Goal: Information Seeking & Learning: Learn about a topic

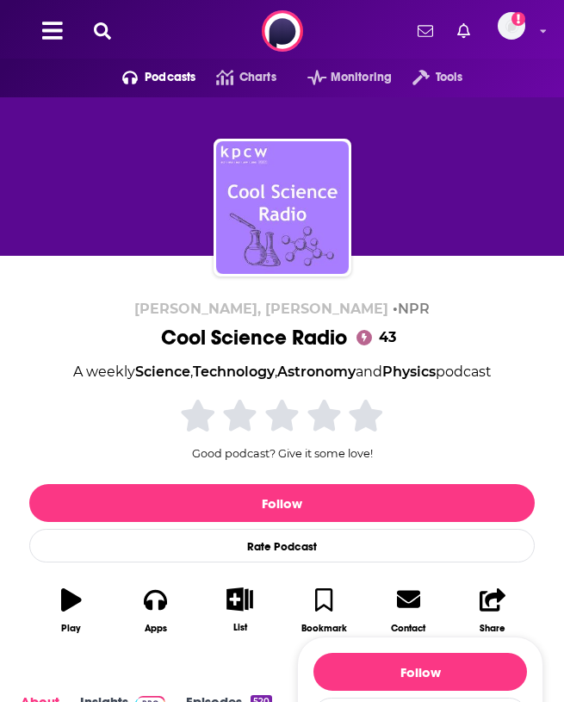
scroll to position [429, 0]
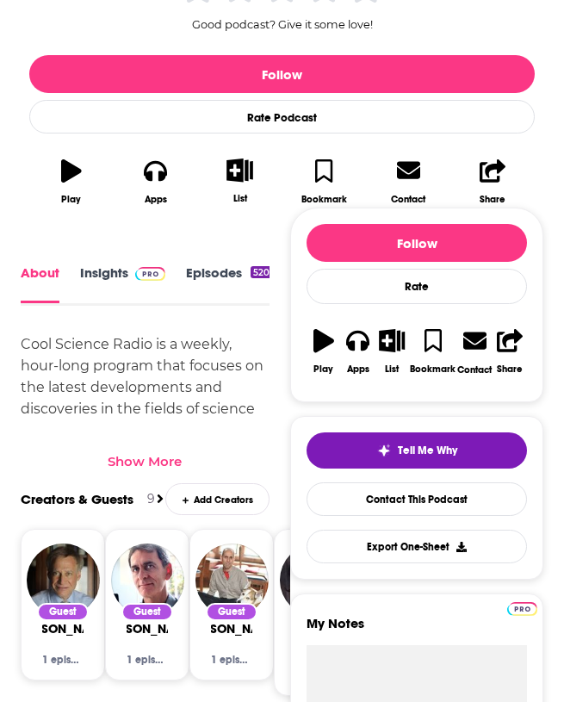
click at [118, 284] on link "Insights" at bounding box center [122, 284] width 85 height 38
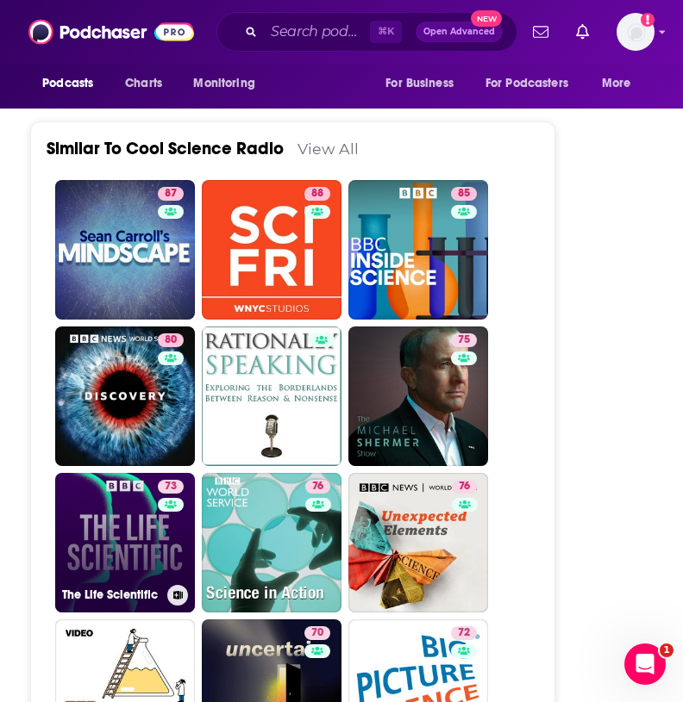
click at [104, 493] on link "73 The Life Scientific" at bounding box center [125, 543] width 140 height 140
type input "[URL][DOMAIN_NAME]"
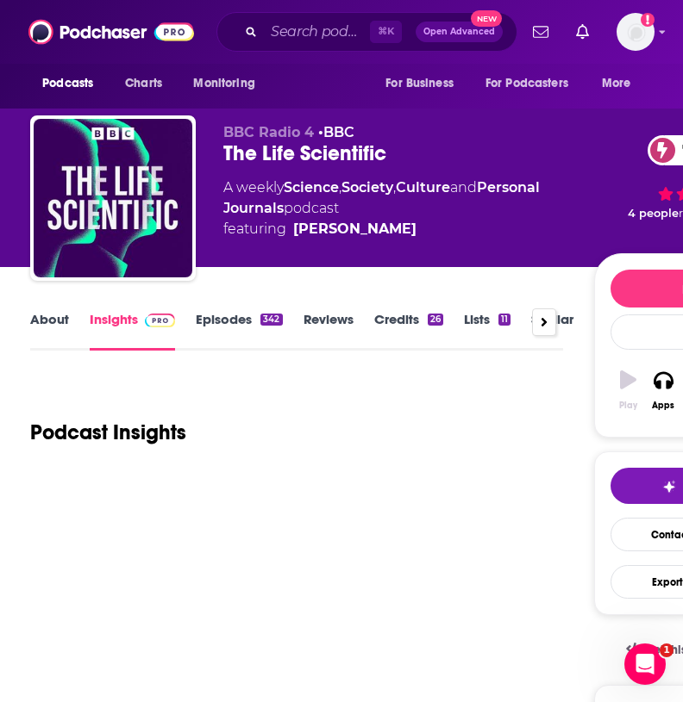
click at [63, 317] on link "About" at bounding box center [49, 331] width 39 height 40
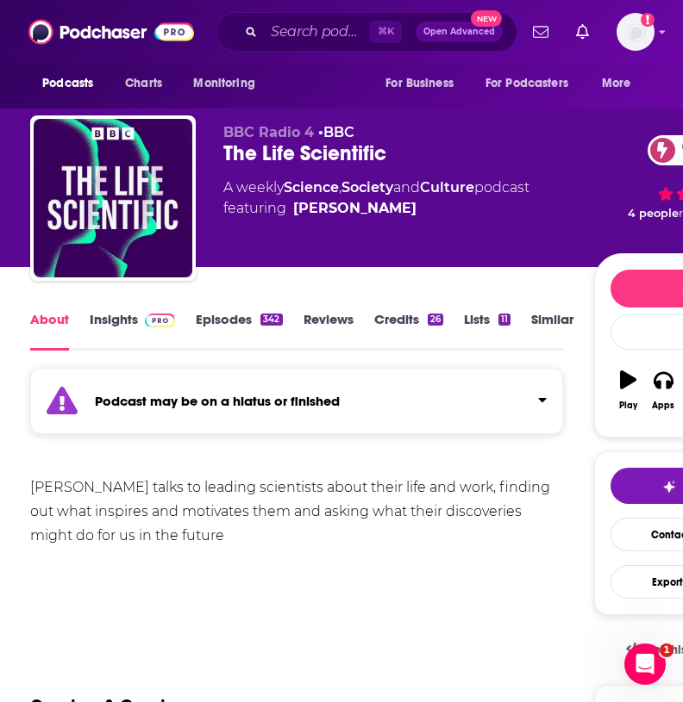
click at [222, 314] on link "Episodes 342" at bounding box center [239, 331] width 86 height 40
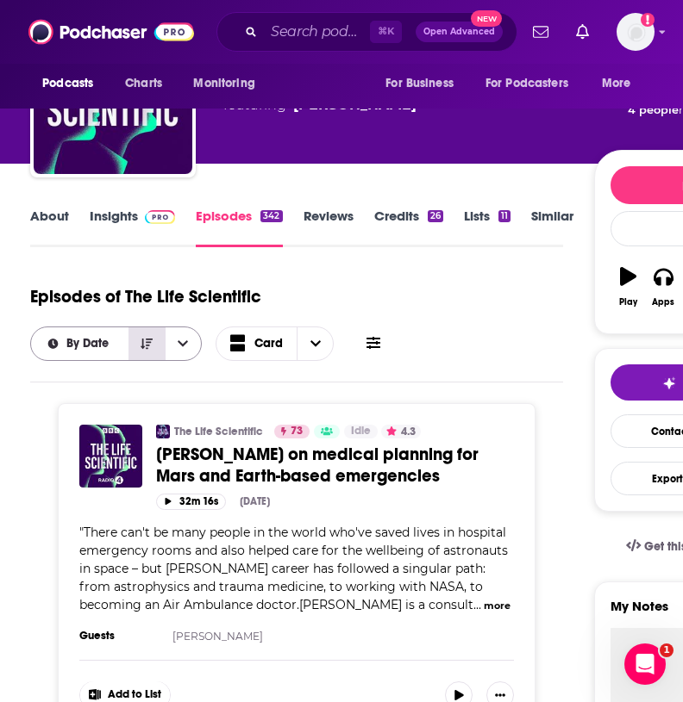
scroll to position [90, 0]
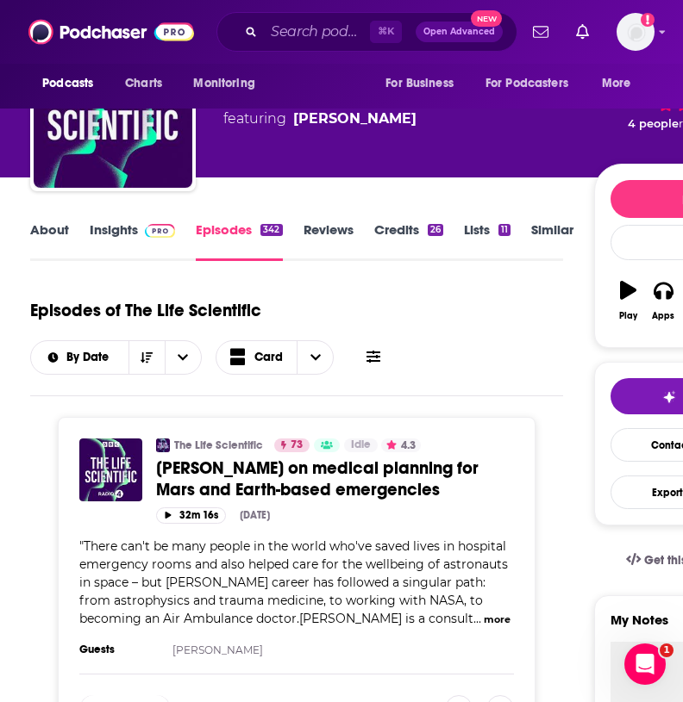
click at [62, 225] on link "About" at bounding box center [49, 241] width 39 height 40
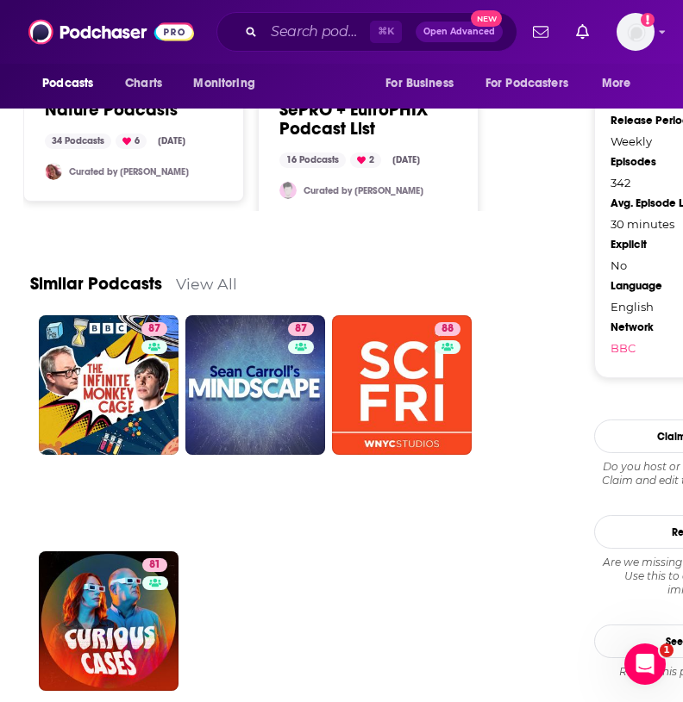
scroll to position [1803, 0]
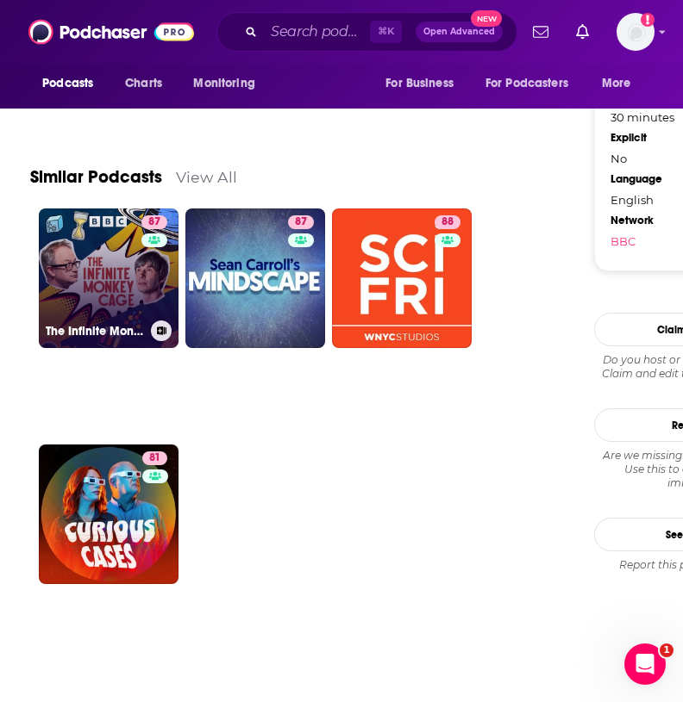
click at [108, 291] on link "87 The Infinite Monkey Cage" at bounding box center [109, 279] width 140 height 140
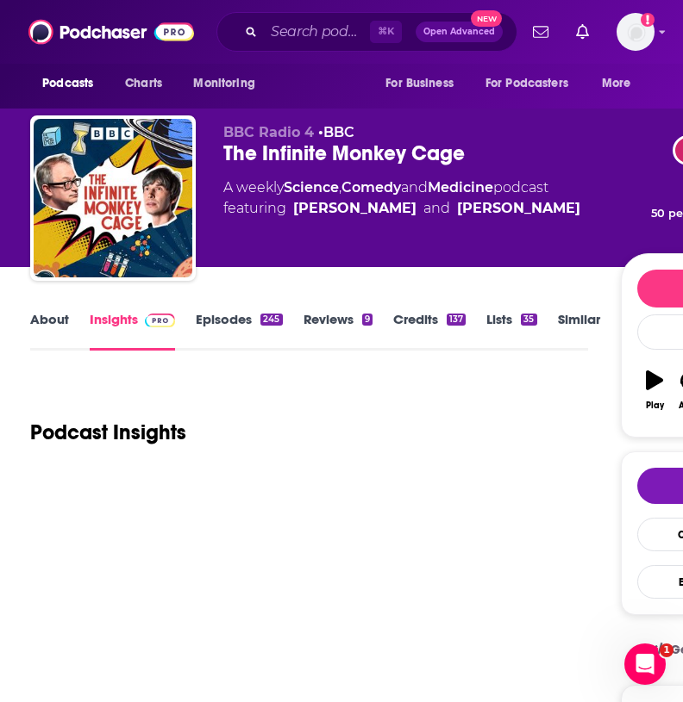
click at [53, 321] on link "About" at bounding box center [49, 331] width 39 height 40
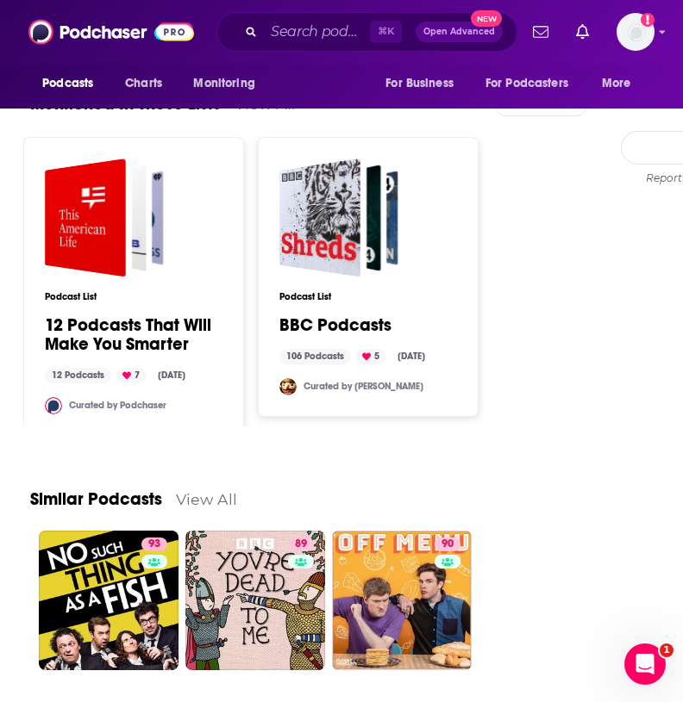
scroll to position [2476, 0]
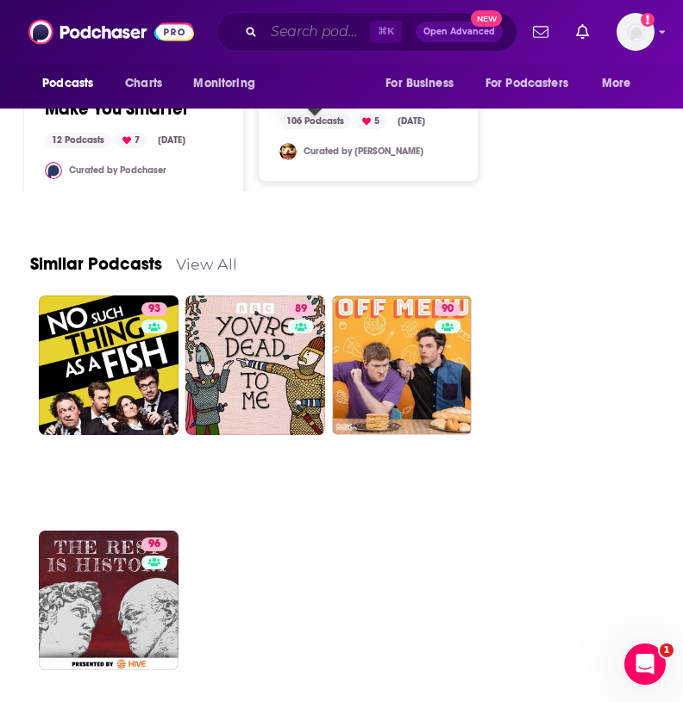
click at [319, 39] on input "Search podcasts, credits, & more..." at bounding box center [317, 32] width 106 height 28
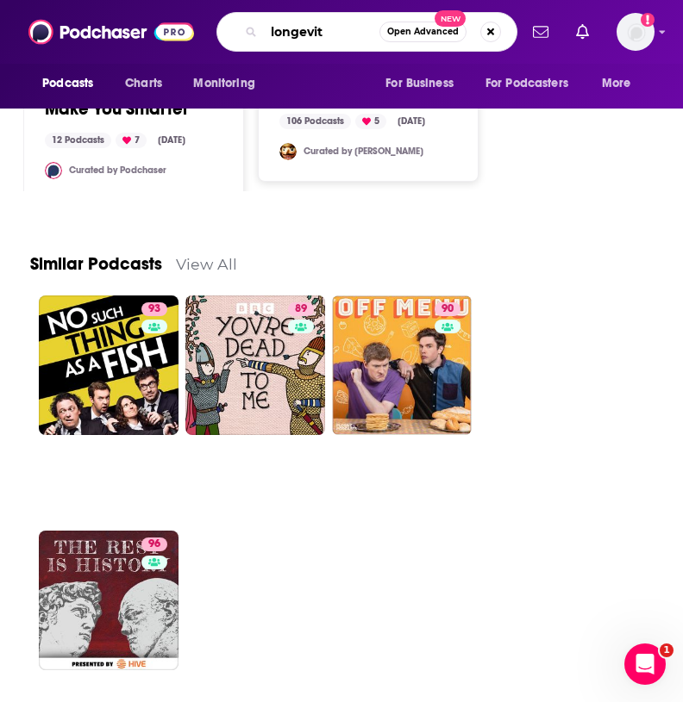
type input "longevity"
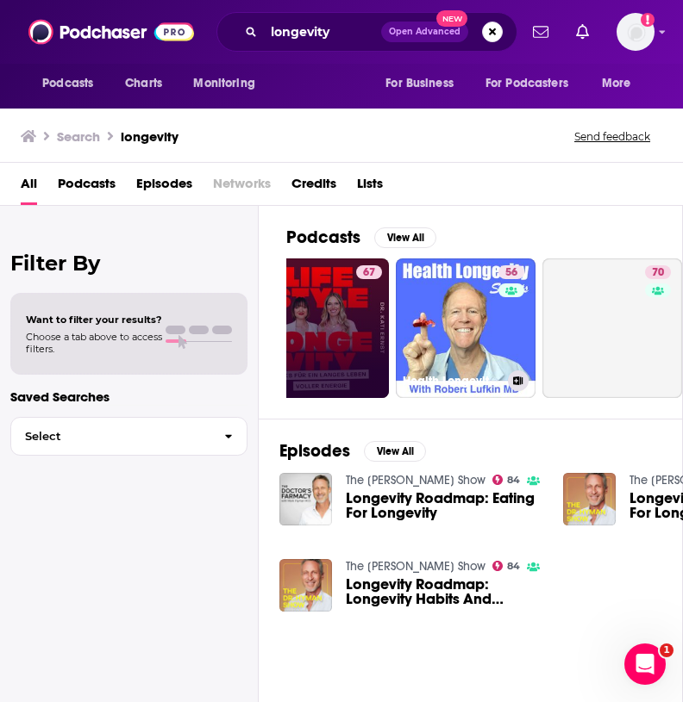
scroll to position [0, 191]
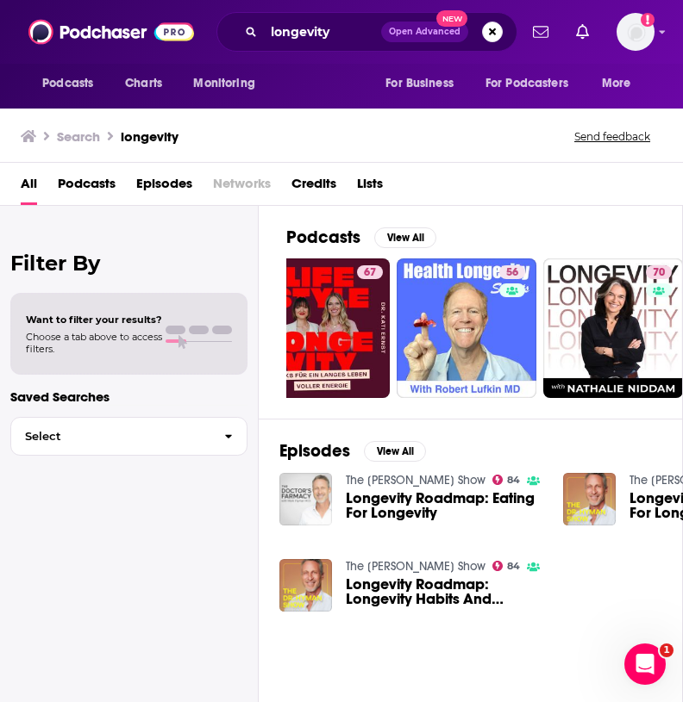
click at [315, 490] on img "Longevity Roadmap: Eating For Longevity" at bounding box center [305, 499] width 53 height 53
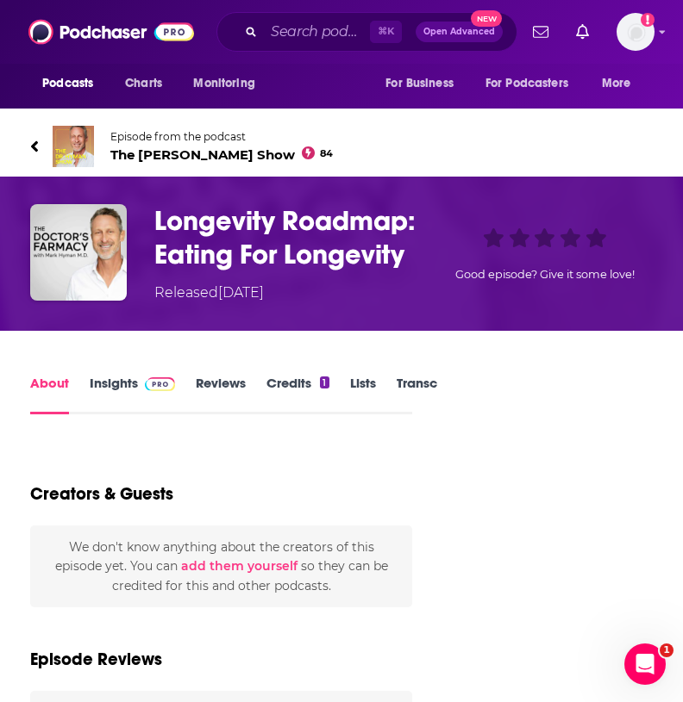
click at [203, 153] on span "The [PERSON_NAME] Show 84" at bounding box center [221, 155] width 222 height 16
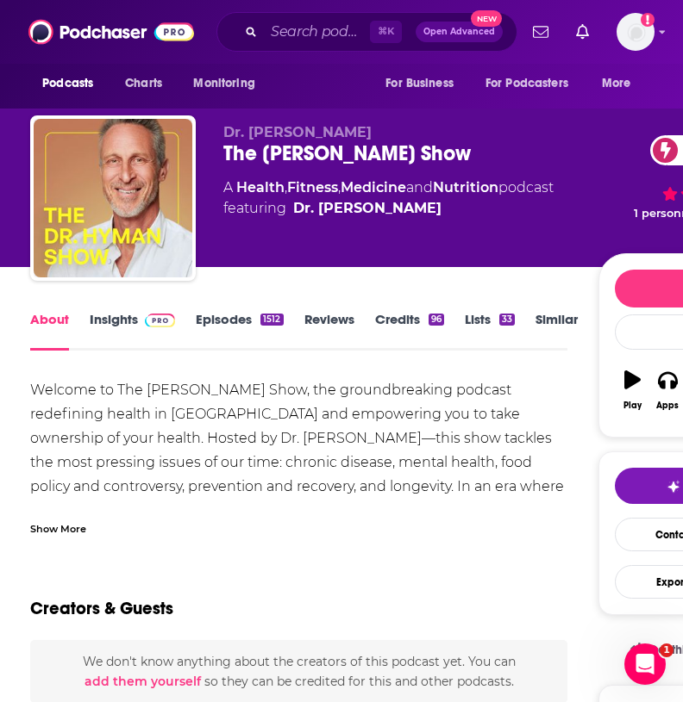
click at [50, 533] on div "Show More" at bounding box center [58, 528] width 56 height 16
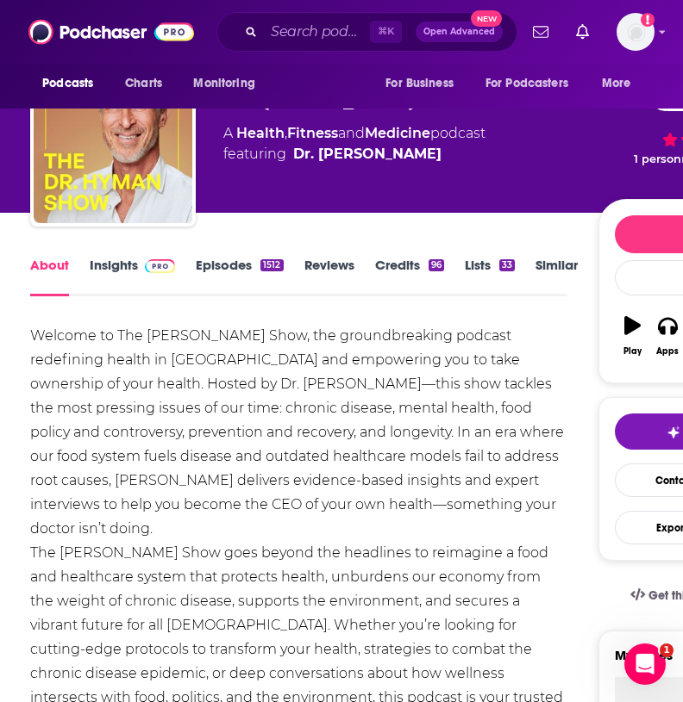
scroll to position [53, 0]
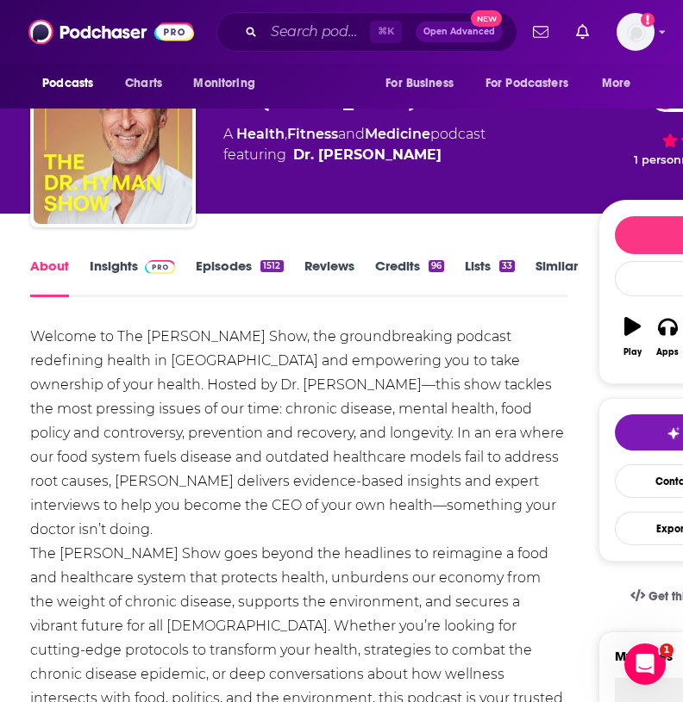
click at [111, 271] on link "Insights" at bounding box center [132, 278] width 85 height 40
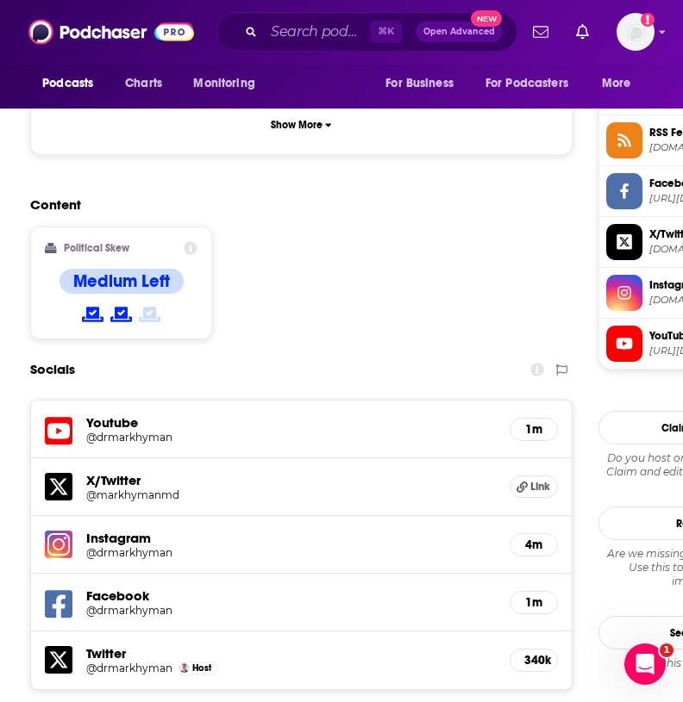
scroll to position [1708, 0]
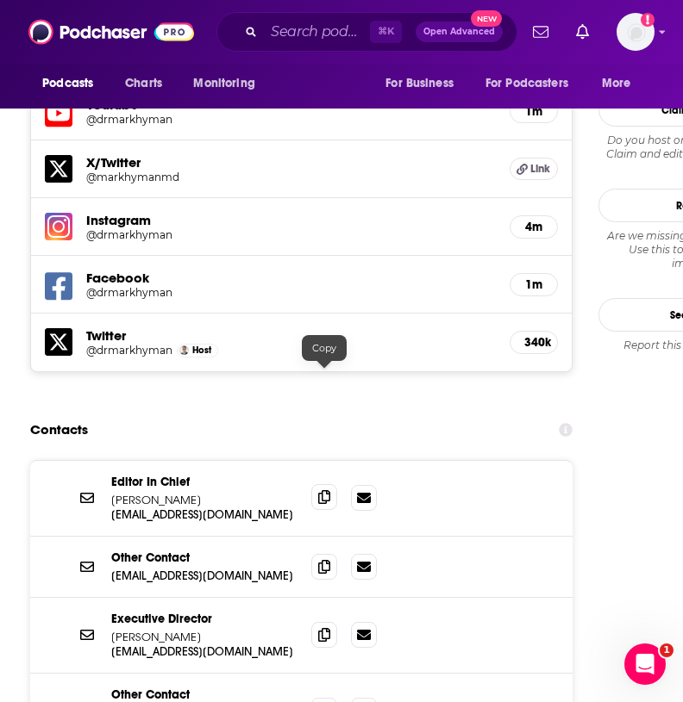
click at [325, 490] on icon at bounding box center [324, 497] width 12 height 14
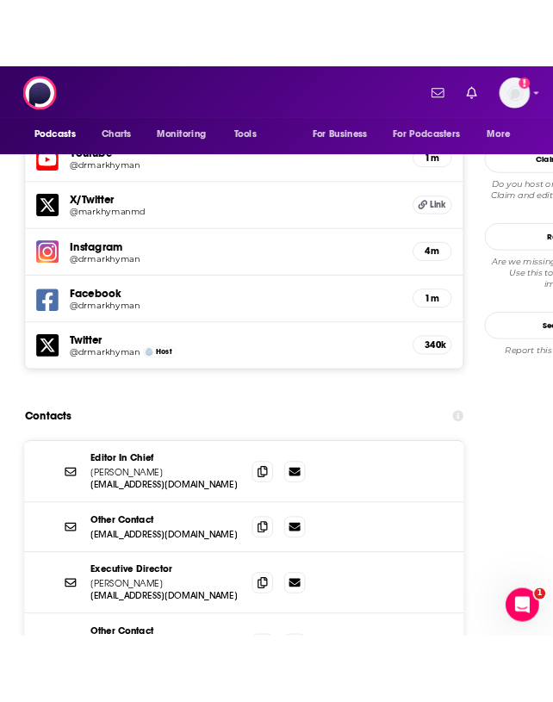
scroll to position [0, 0]
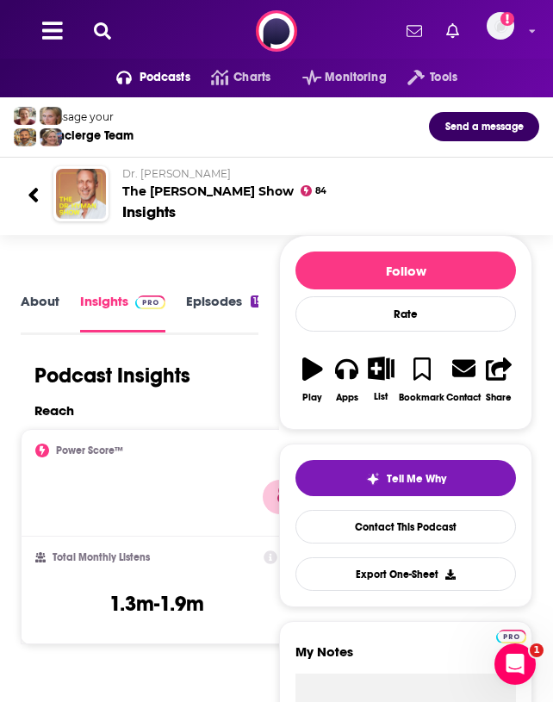
click at [34, 190] on icon at bounding box center [32, 195] width 9 height 15
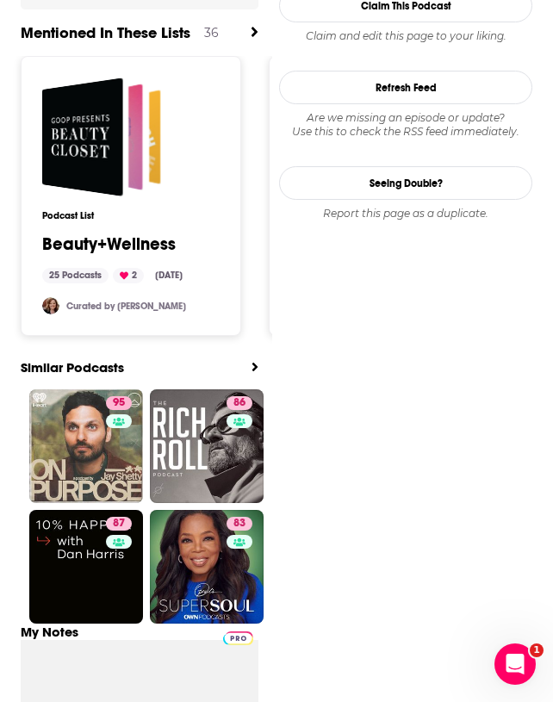
scroll to position [2628, 0]
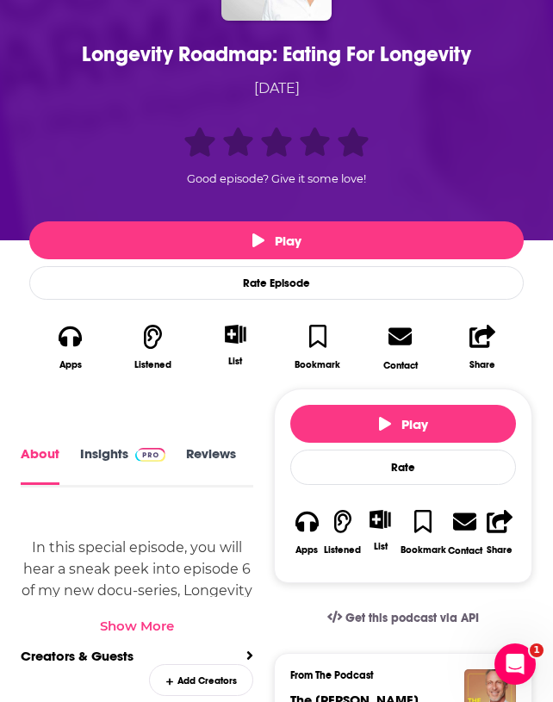
scroll to position [321, 0]
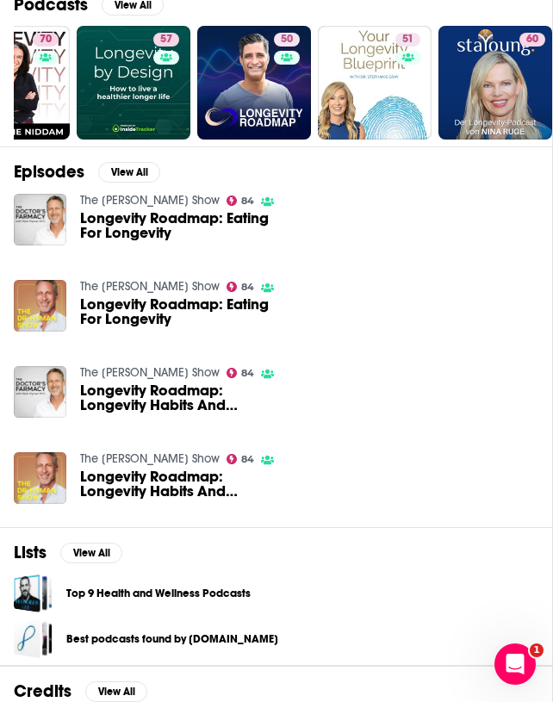
scroll to position [215, 0]
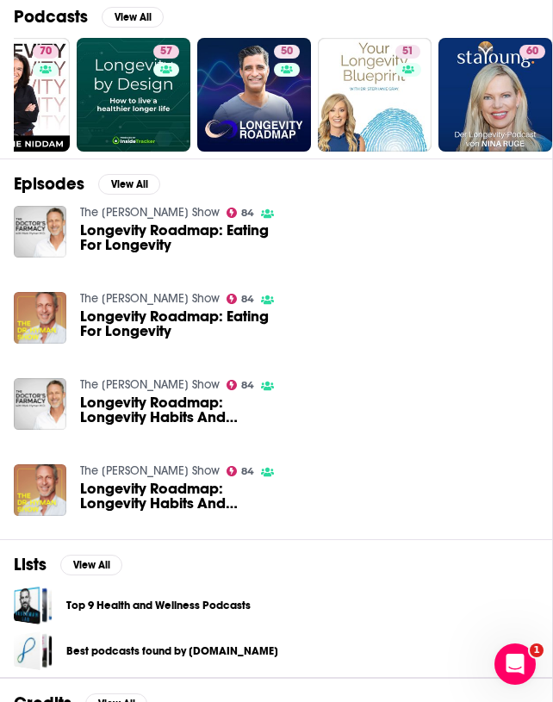
click at [103, 214] on link "The [PERSON_NAME] Show" at bounding box center [150, 212] width 140 height 15
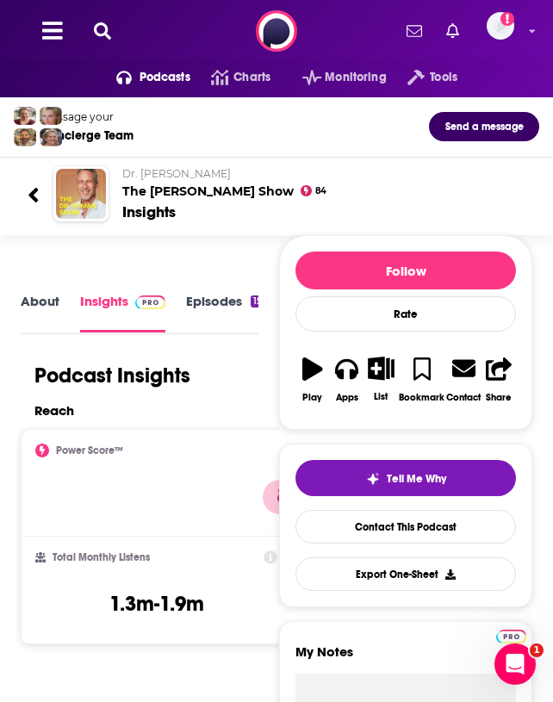
click at [163, 193] on h2 "Dr. [PERSON_NAME] The [PERSON_NAME] Show" at bounding box center [323, 183] width 403 height 32
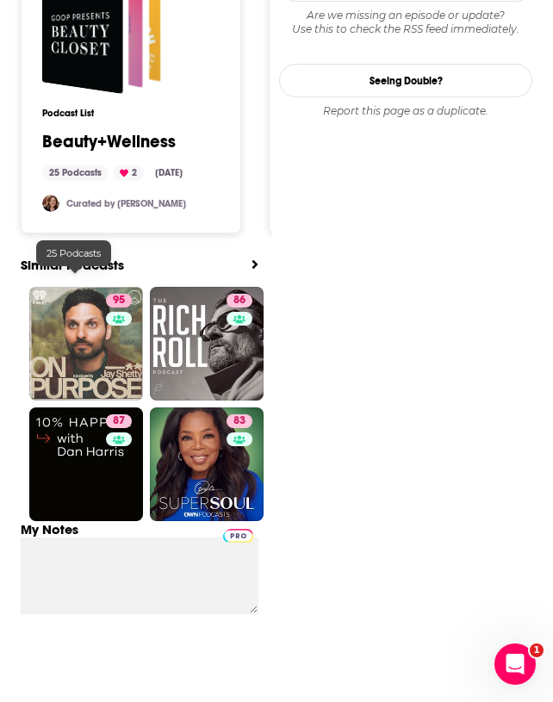
scroll to position [2680, 0]
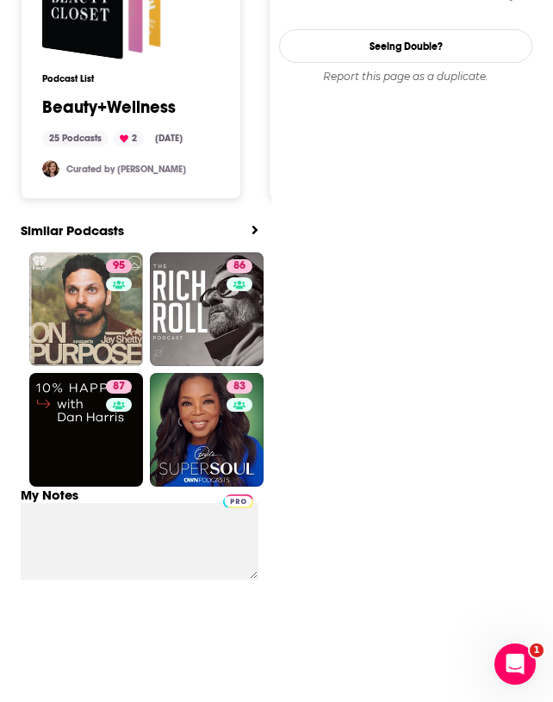
click at [252, 229] on icon "View All" at bounding box center [255, 230] width 7 height 14
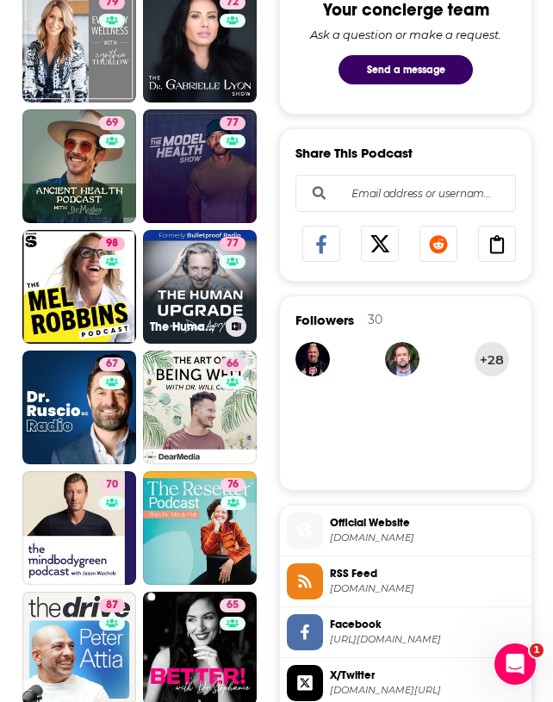
scroll to position [924, 0]
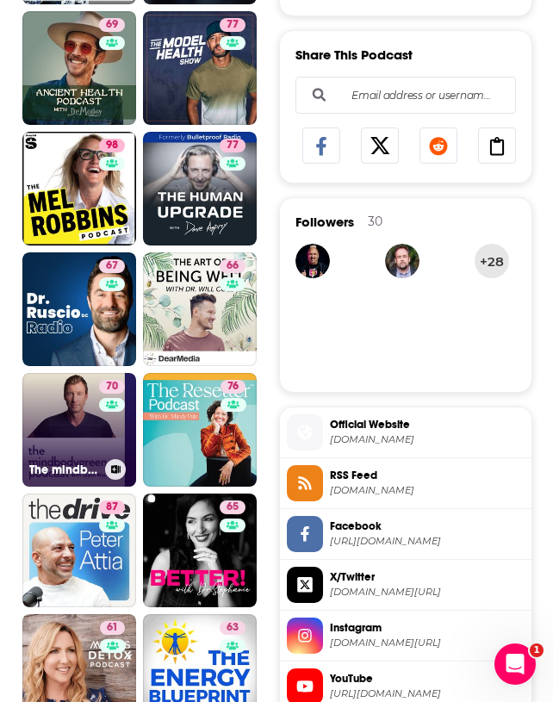
click at [47, 383] on link "70 The mindbodygreen Podcast" at bounding box center [79, 430] width 114 height 114
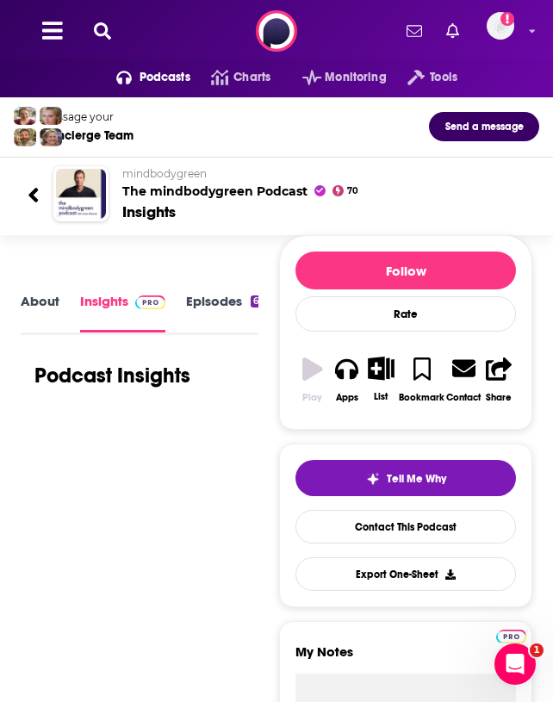
click at [45, 310] on link "About" at bounding box center [40, 312] width 39 height 39
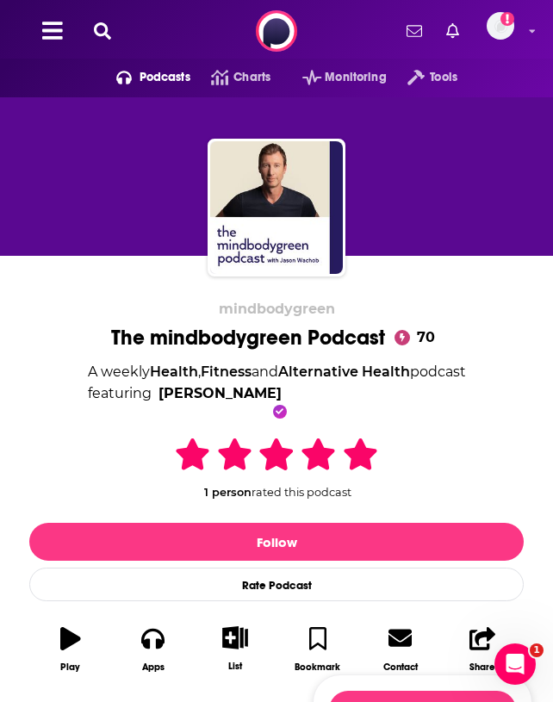
scroll to position [352, 0]
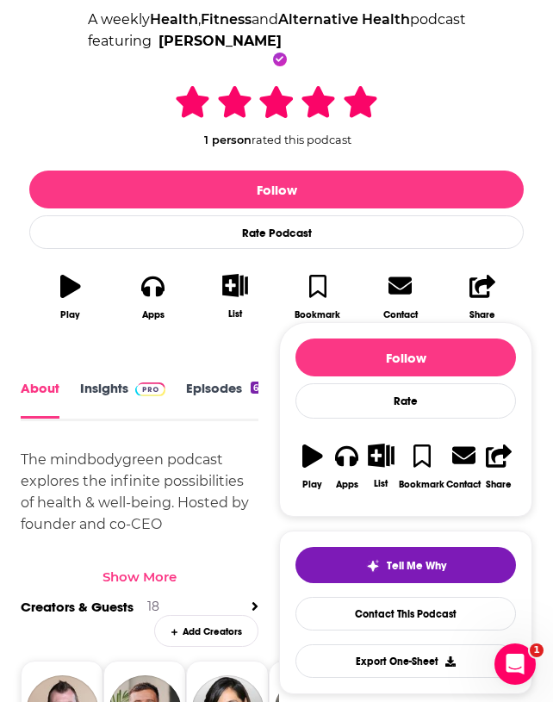
click at [154, 578] on div "Show More" at bounding box center [140, 577] width 74 height 16
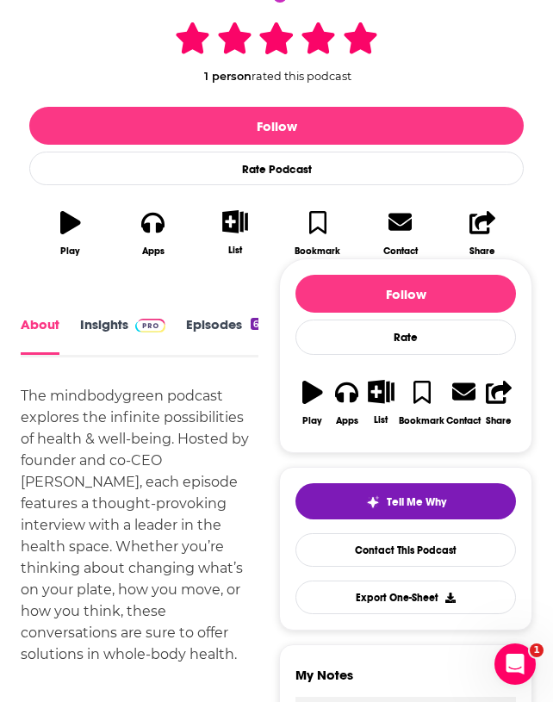
scroll to position [417, 0]
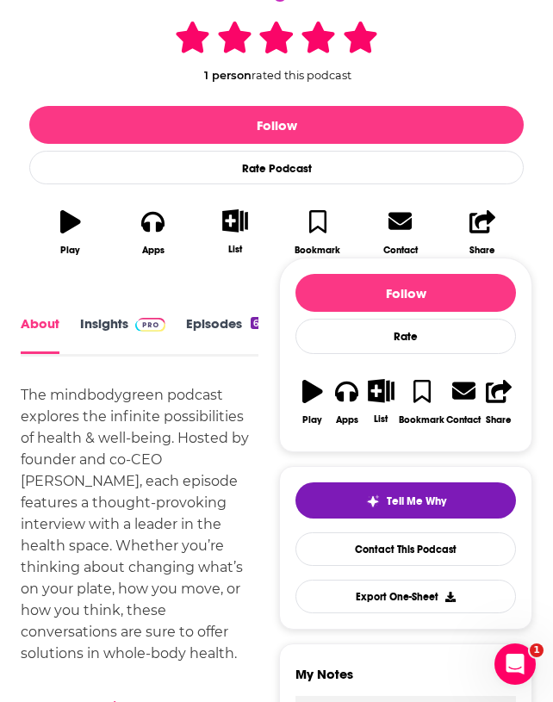
click at [105, 332] on link "Insights" at bounding box center [122, 334] width 85 height 39
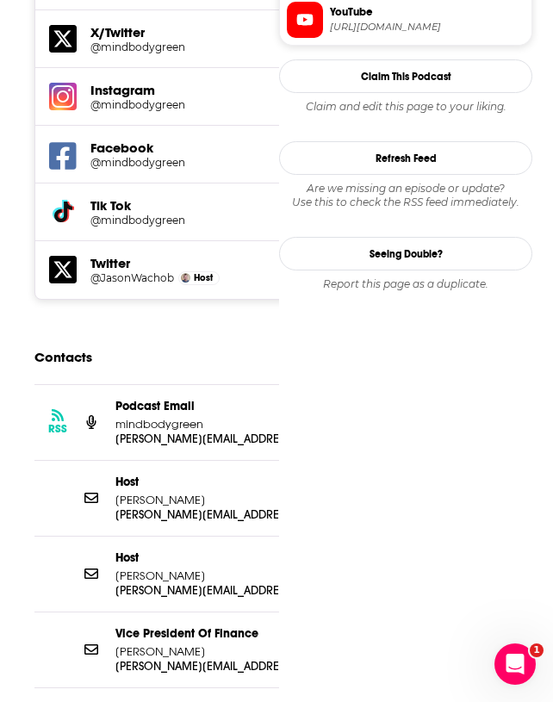
scroll to position [1737, 0]
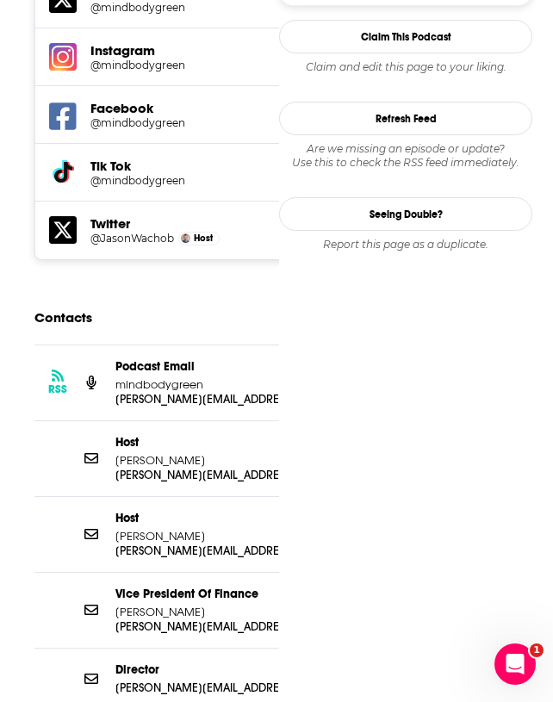
click at [214, 377] on p "mindbodygreen" at bounding box center [208, 384] width 186 height 15
click at [208, 392] on p "[PERSON_NAME][EMAIL_ADDRESS][DOMAIN_NAME]" at bounding box center [208, 399] width 186 height 15
click at [203, 453] on p "[PERSON_NAME]" at bounding box center [208, 460] width 186 height 15
click at [211, 453] on p "[PERSON_NAME]" at bounding box center [208, 460] width 186 height 15
click at [203, 468] on p "[PERSON_NAME][EMAIL_ADDRESS][PERSON_NAME][DOMAIN_NAME]" at bounding box center [208, 475] width 186 height 15
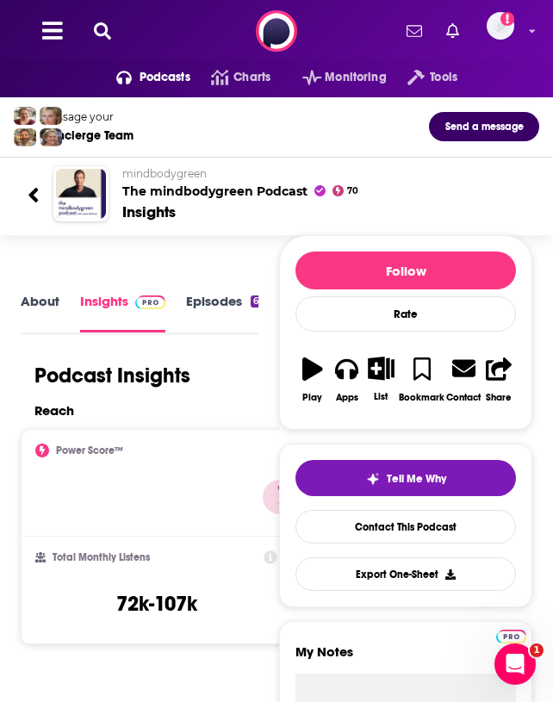
click at [38, 291] on div "About Insights Episodes 630 Reviews Credits 18 Lists 12 Similar" at bounding box center [140, 312] width 238 height 45
click at [38, 295] on link "About" at bounding box center [40, 313] width 39 height 40
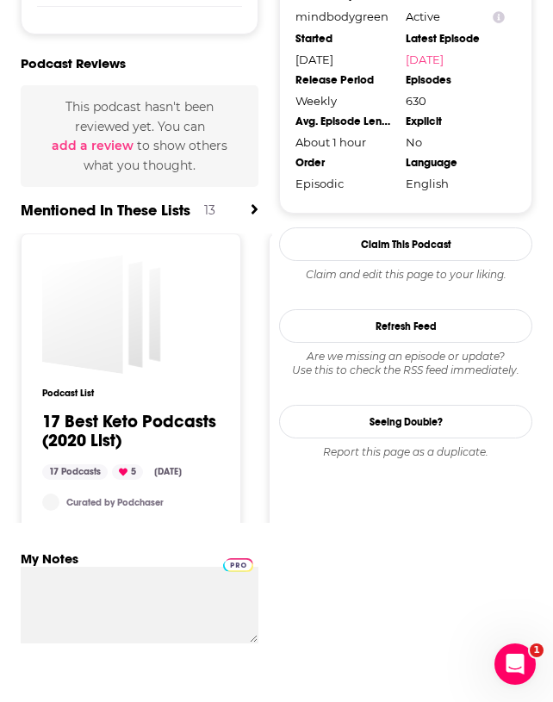
scroll to position [2269, 0]
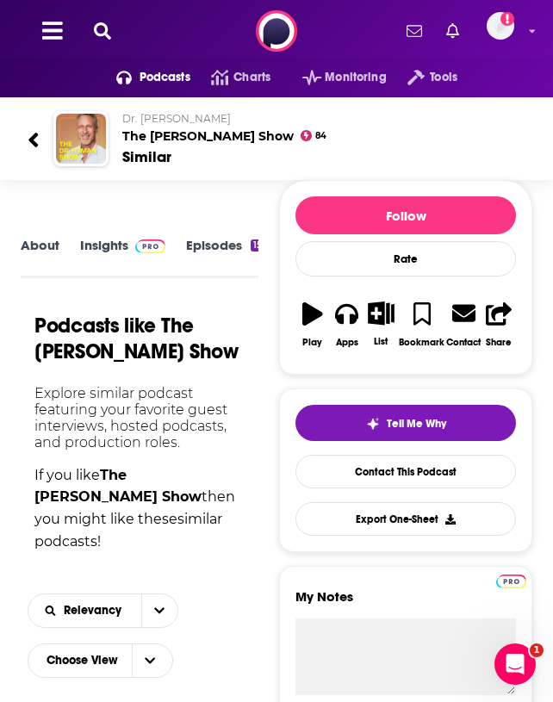
click at [101, 22] on button at bounding box center [103, 32] width 28 height 20
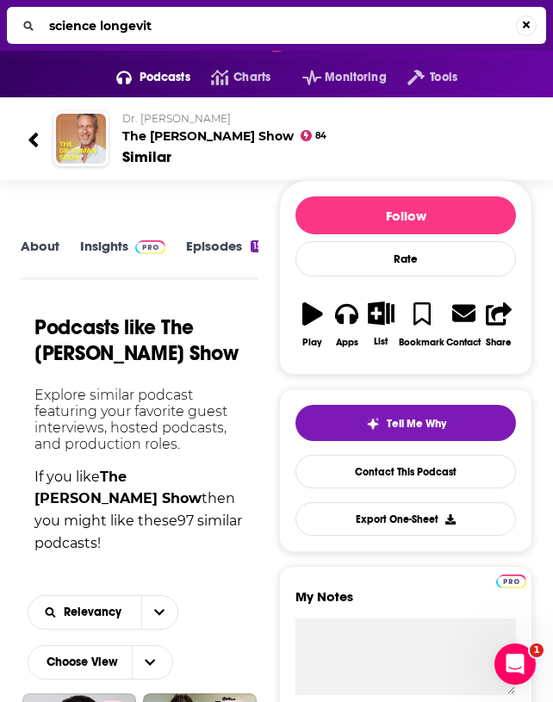
type input "science longevity"
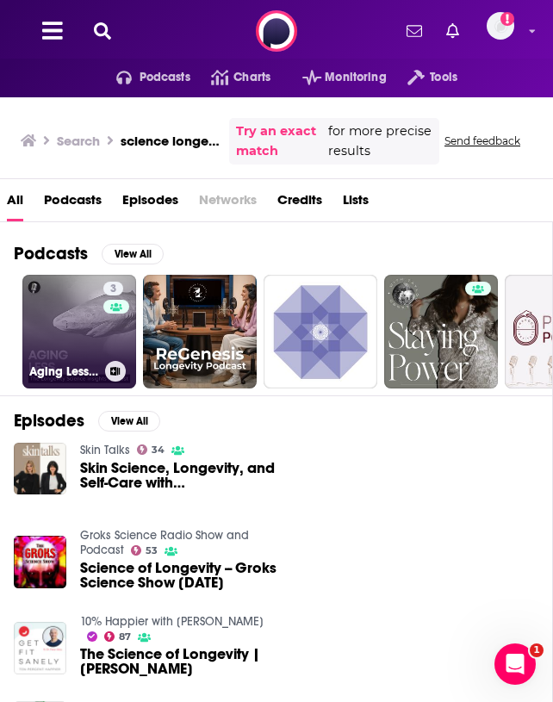
click at [100, 340] on link "3 Aging Less: The Longevity Science Insights Podcast" at bounding box center [79, 332] width 114 height 114
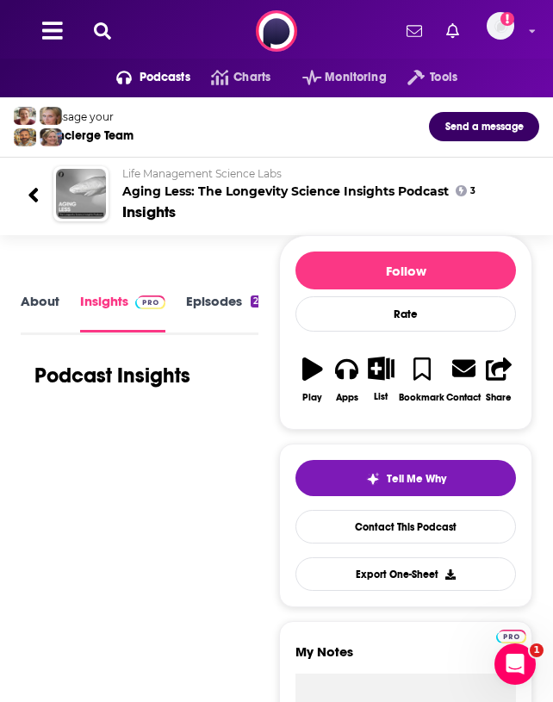
click at [47, 302] on link "About" at bounding box center [40, 312] width 39 height 39
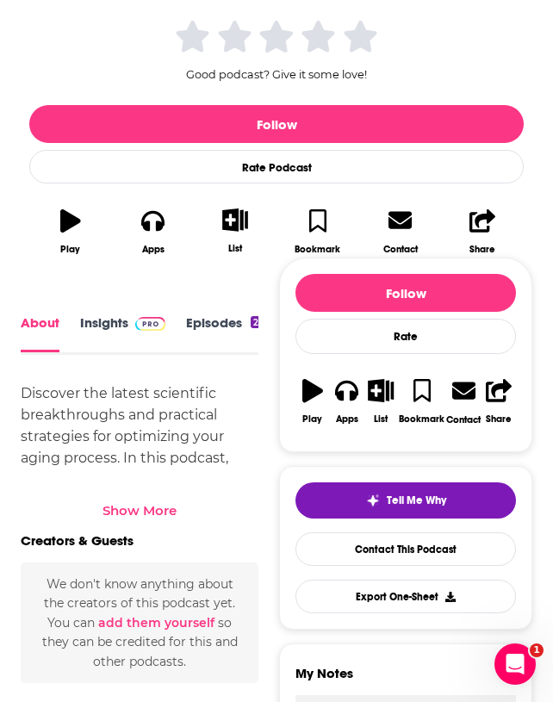
click at [136, 496] on div "Show More" at bounding box center [140, 504] width 238 height 29
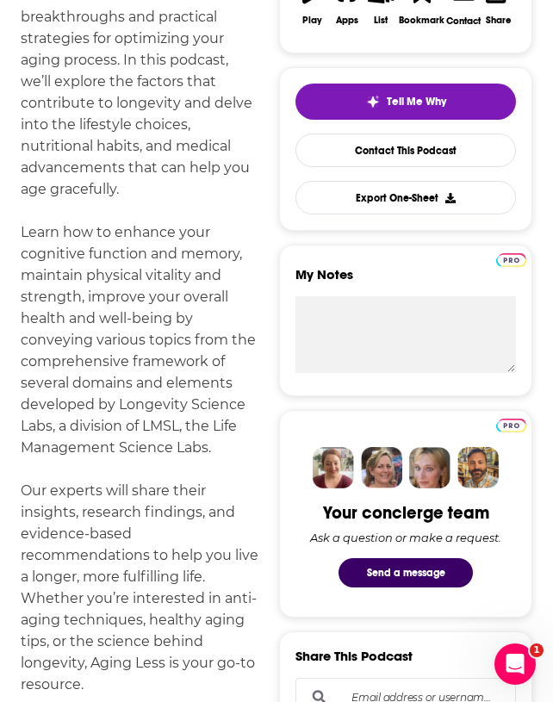
scroll to position [558, 0]
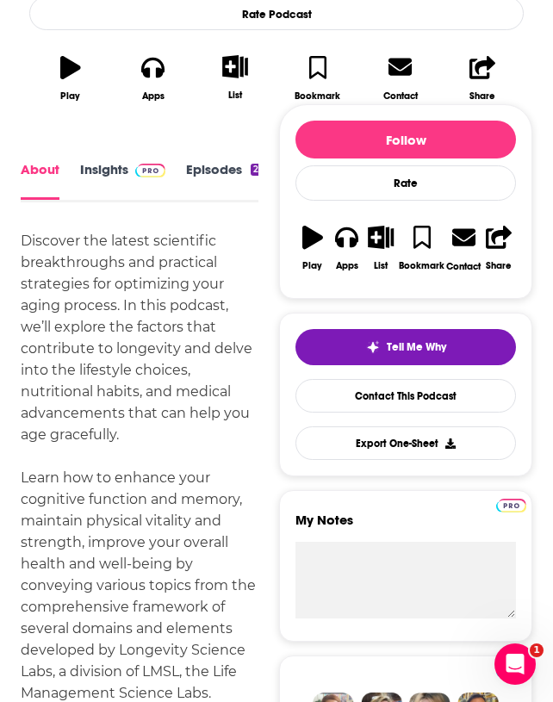
click at [110, 184] on link "Insights" at bounding box center [122, 181] width 85 height 39
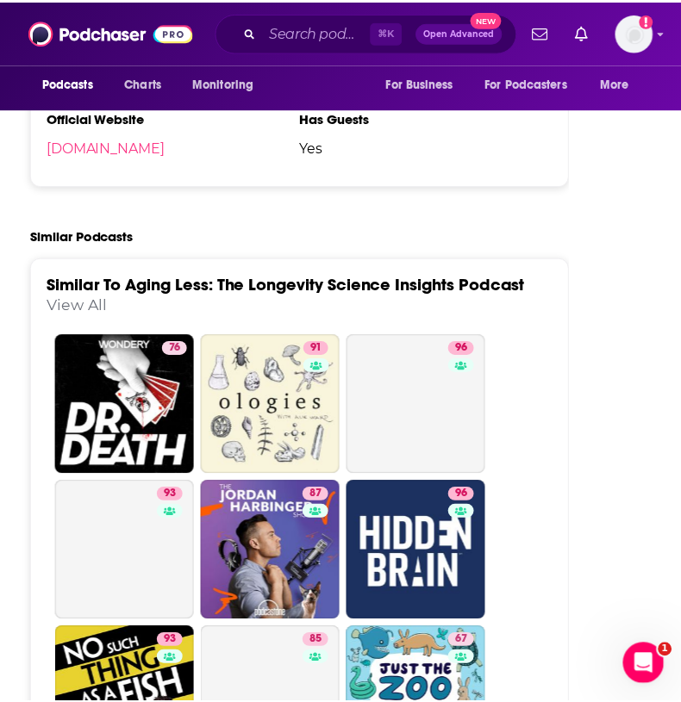
scroll to position [2944, 0]
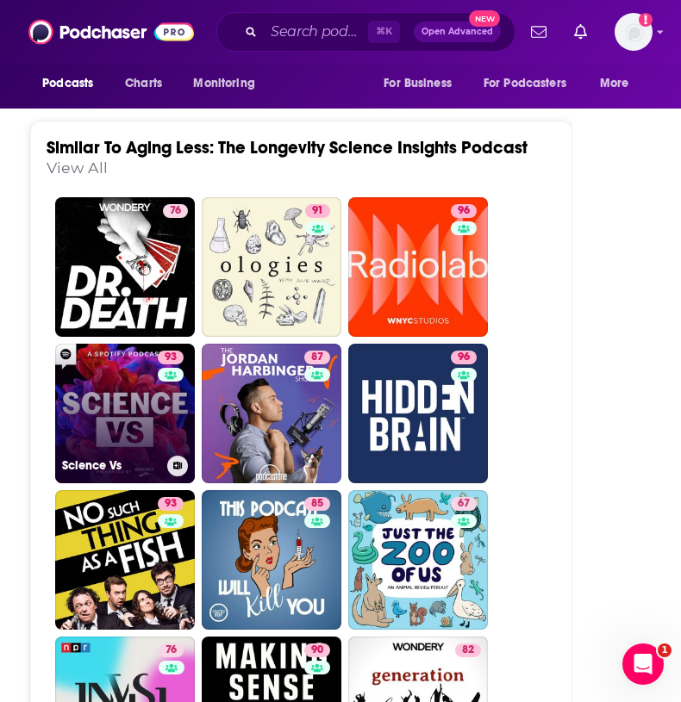
click at [98, 453] on link "93 Science Vs" at bounding box center [125, 414] width 140 height 140
type input "[URL][DOMAIN_NAME]"
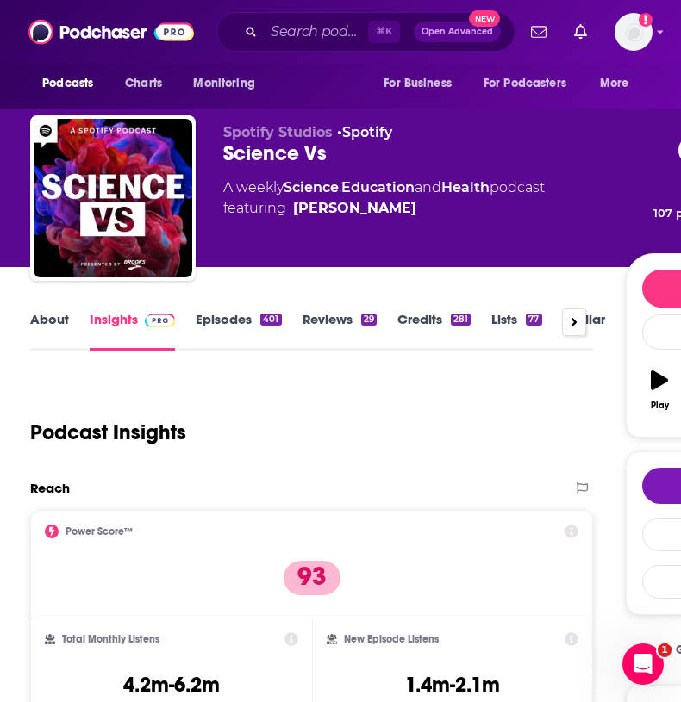
click at [61, 322] on link "About" at bounding box center [49, 331] width 39 height 40
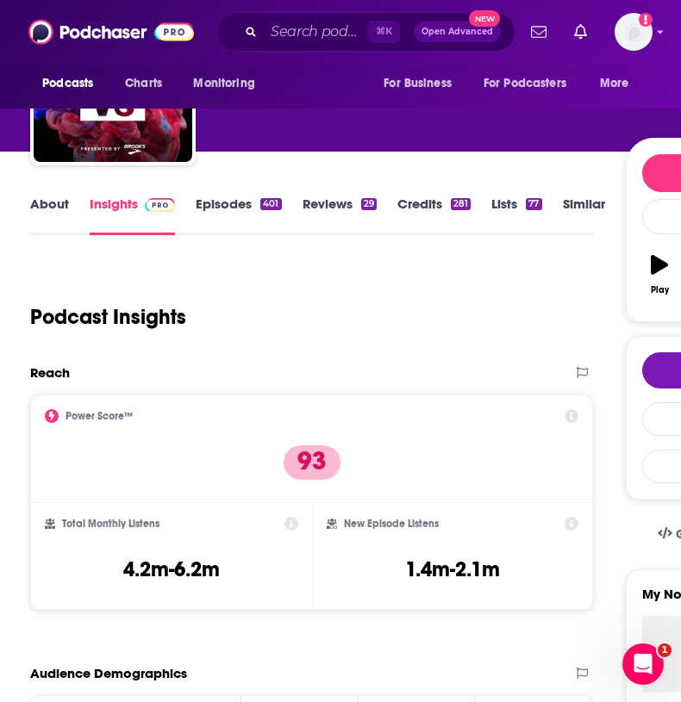
scroll to position [100, 0]
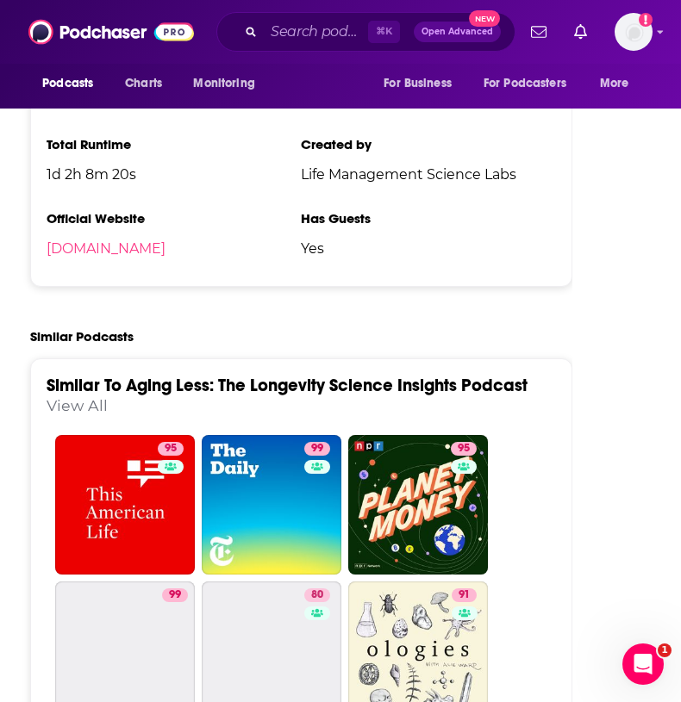
scroll to position [3219, 0]
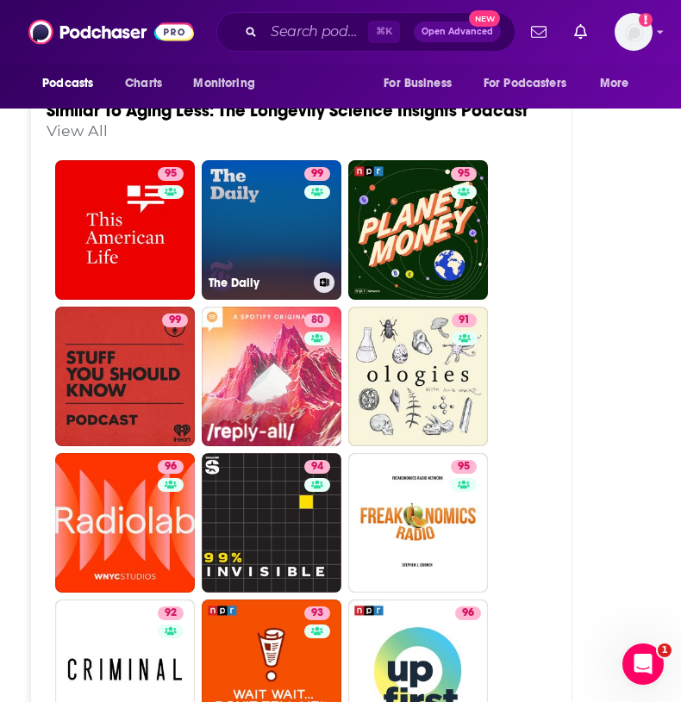
click at [253, 261] on link "99 The Daily" at bounding box center [272, 230] width 140 height 140
type input "[URL][DOMAIN_NAME]"
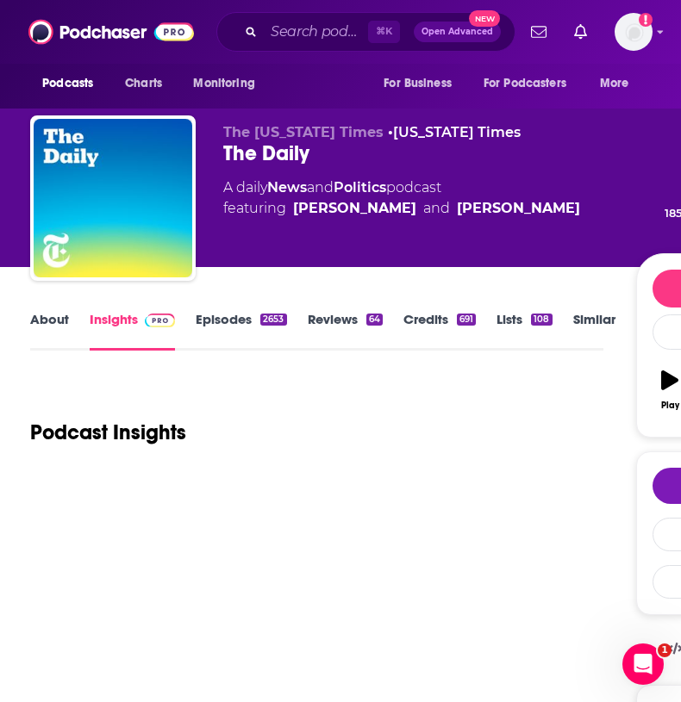
click at [47, 315] on link "About" at bounding box center [49, 331] width 39 height 40
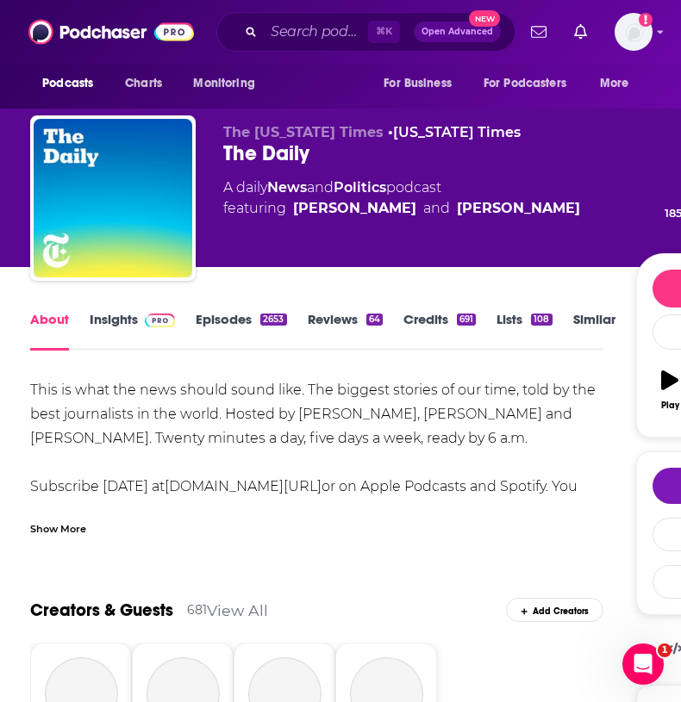
click at [40, 534] on div "Show More" at bounding box center [58, 528] width 56 height 16
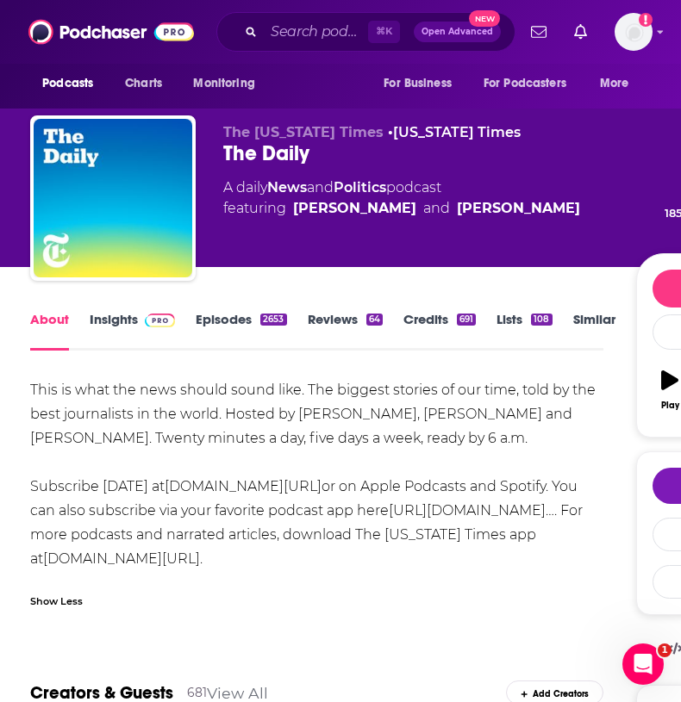
scroll to position [14, 0]
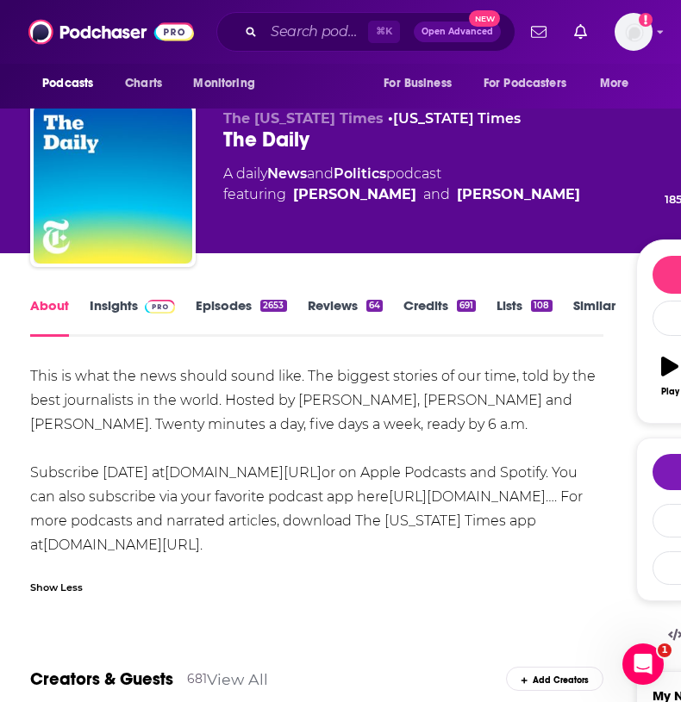
click at [127, 308] on link "Insights" at bounding box center [132, 317] width 85 height 40
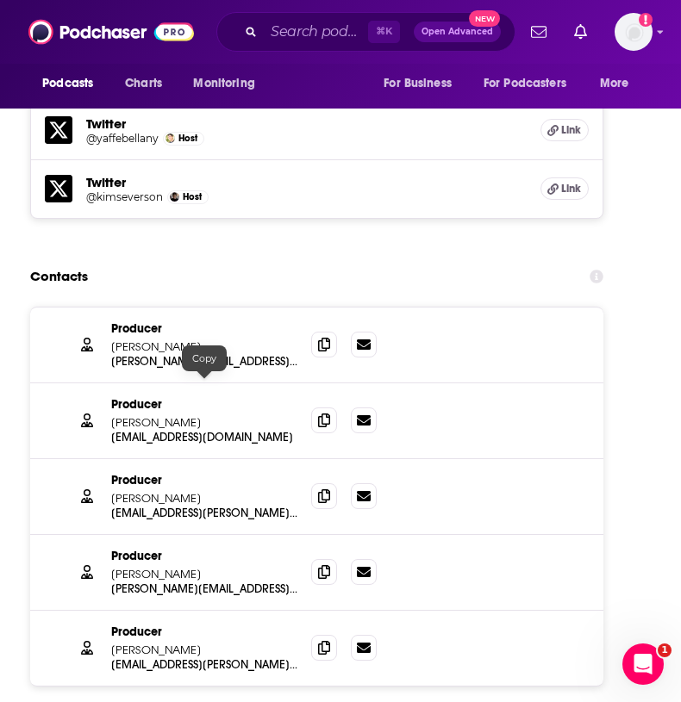
scroll to position [2675, 0]
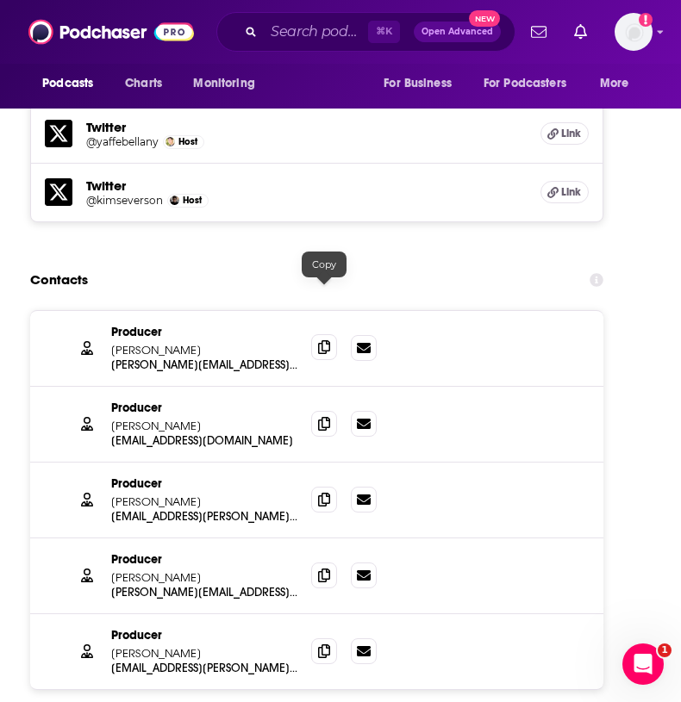
click at [324, 340] on icon at bounding box center [324, 347] width 12 height 14
click at [322, 410] on span at bounding box center [324, 423] width 26 height 26
click at [327, 492] on icon at bounding box center [324, 499] width 12 height 14
click at [324, 568] on icon at bounding box center [324, 575] width 12 height 14
click at [292, 30] on input "Search podcasts, credits, & more..." at bounding box center [316, 32] width 104 height 28
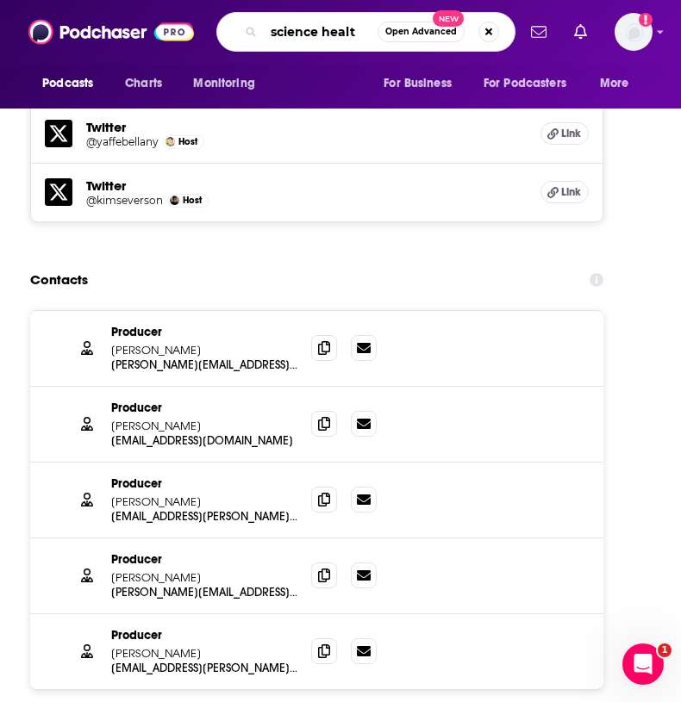
type input "science health"
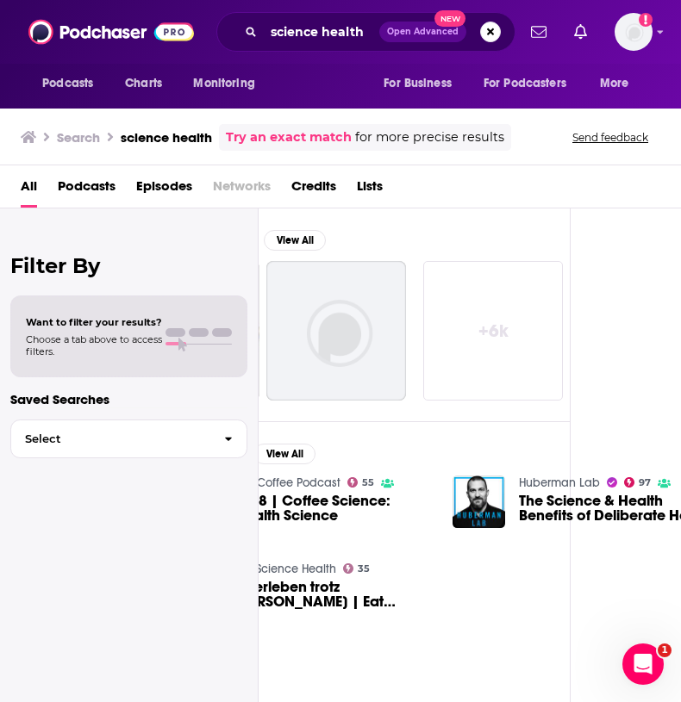
scroll to position [0, 138]
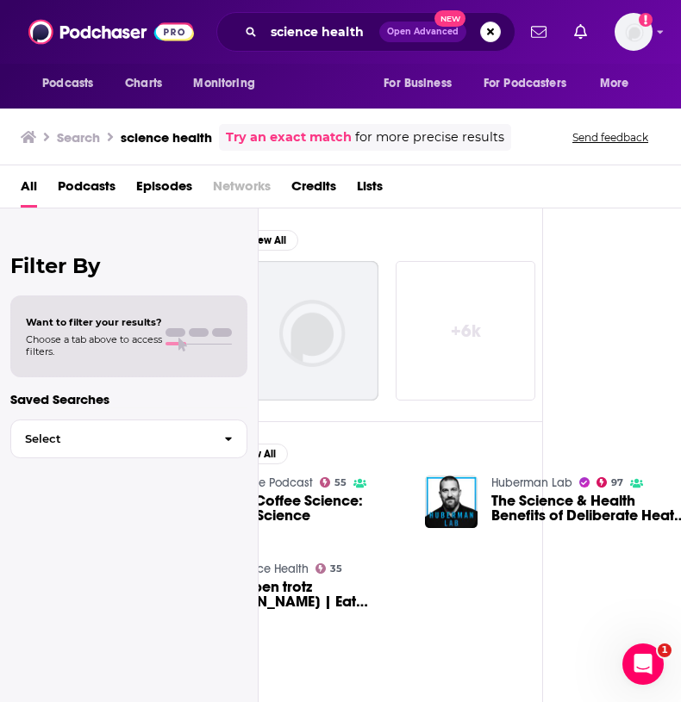
click at [521, 479] on link "Huberman Lab" at bounding box center [531, 483] width 81 height 15
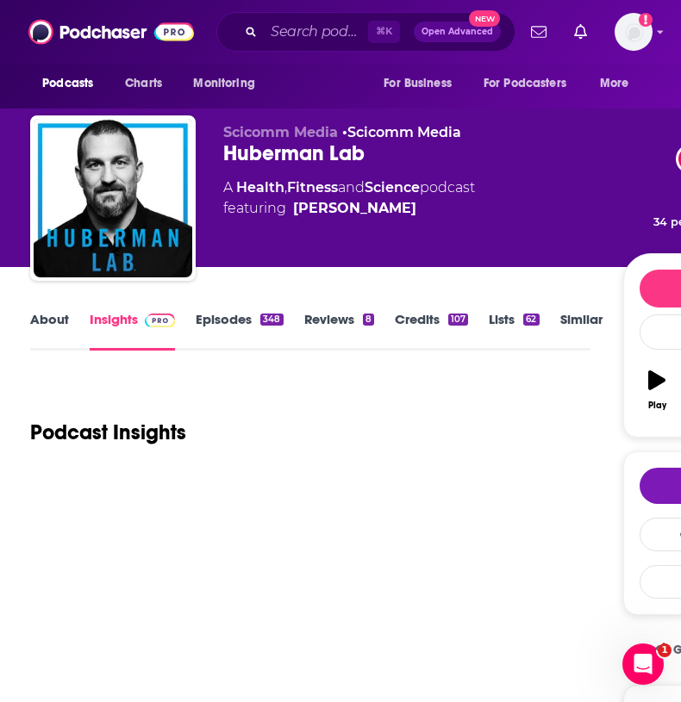
click at [60, 325] on link "About" at bounding box center [49, 331] width 39 height 40
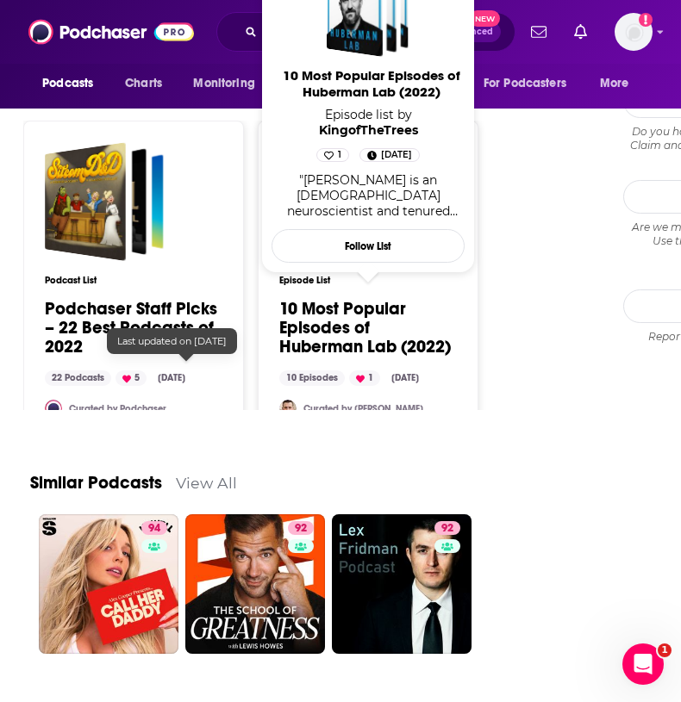
scroll to position [2254, 0]
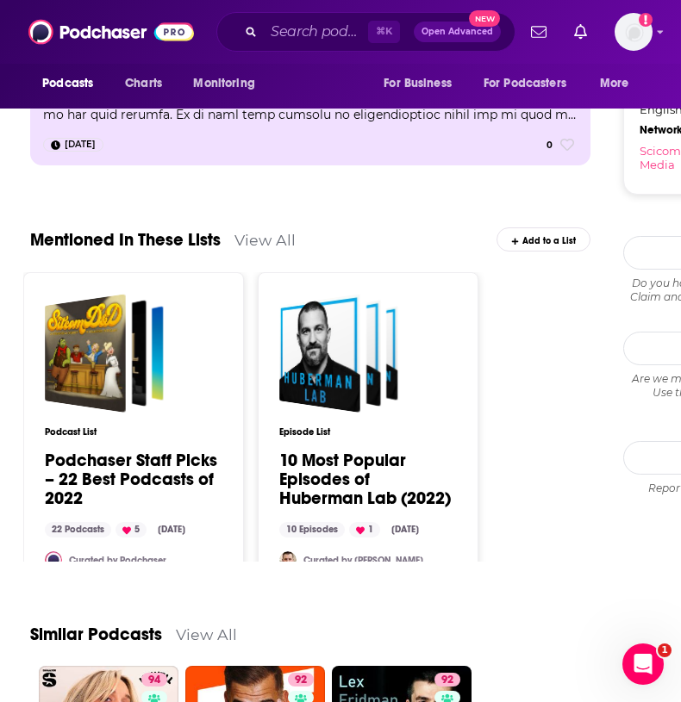
click at [300, 225] on div "Mentioned In These Lists View All Add to a List" at bounding box center [310, 229] width 560 height 86
click at [287, 231] on link "View All" at bounding box center [264, 240] width 61 height 18
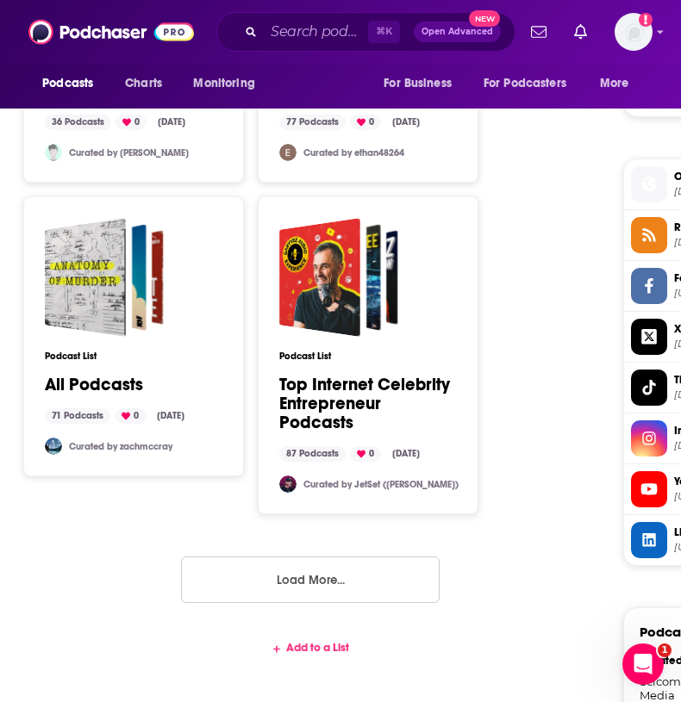
scroll to position [1294, 0]
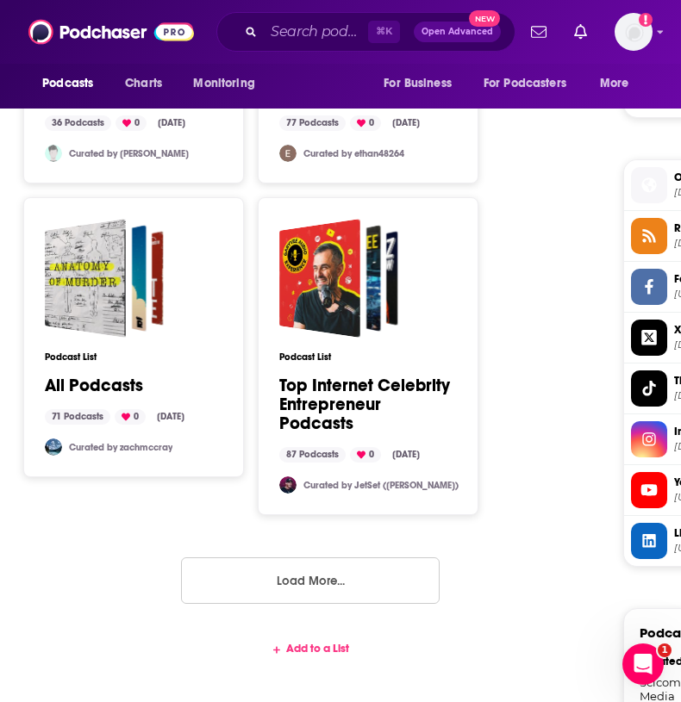
click at [272, 558] on button "Load More..." at bounding box center [310, 581] width 259 height 47
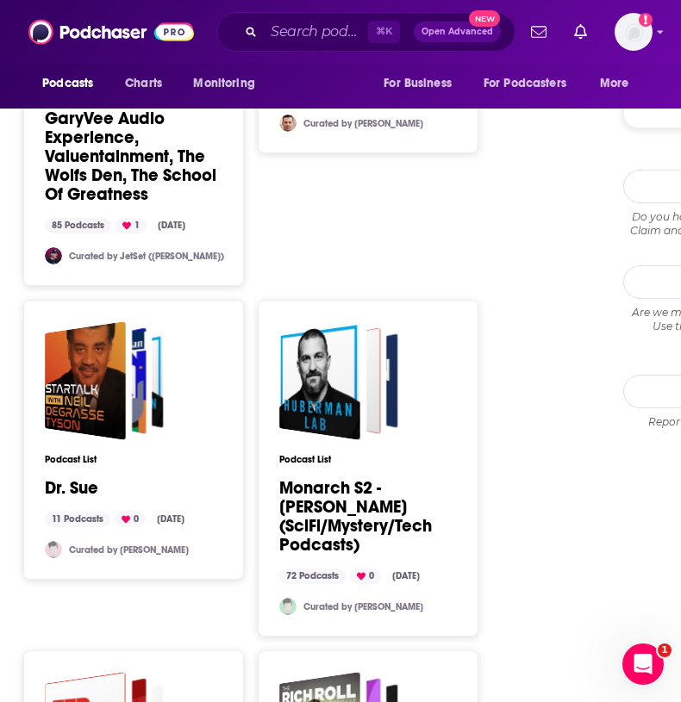
scroll to position [2623, 0]
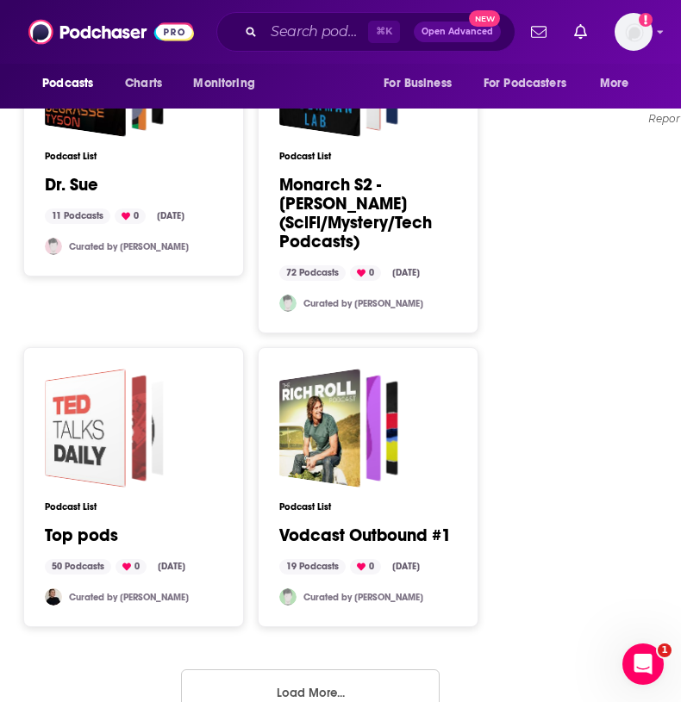
click at [108, 423] on div "Top pods" at bounding box center [85, 428] width 81 height 119
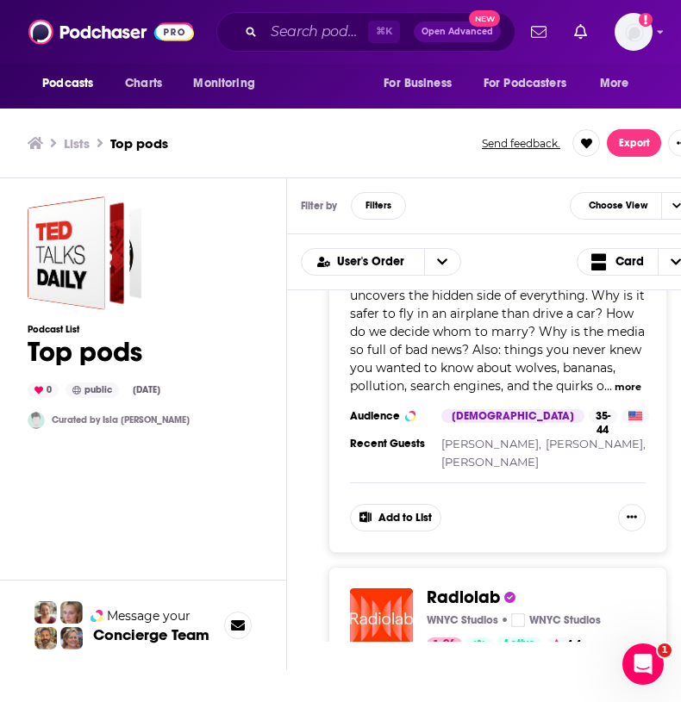
scroll to position [7600, 0]
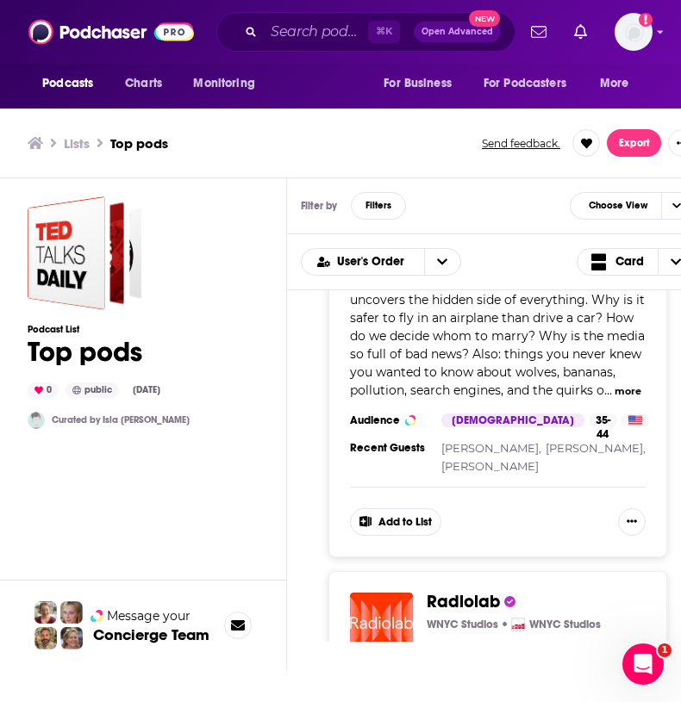
click at [469, 591] on span "Radiolab" at bounding box center [463, 602] width 73 height 22
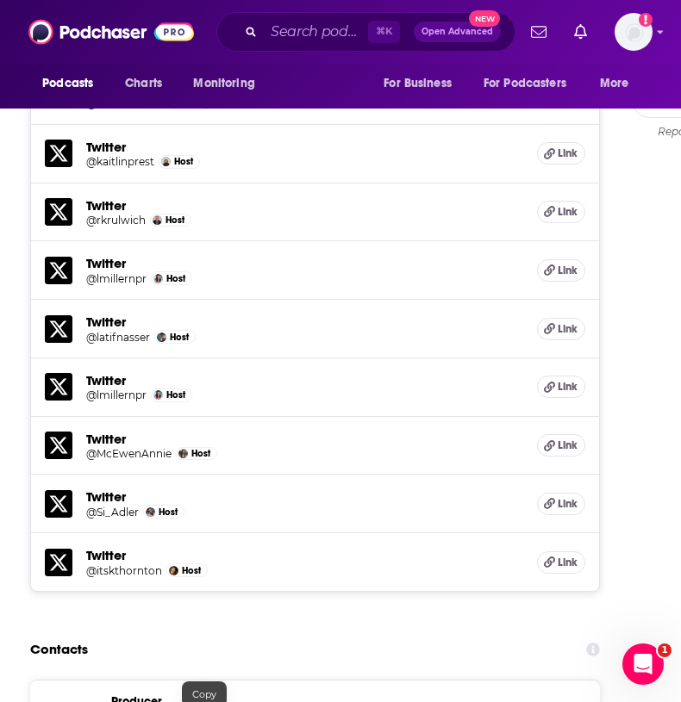
scroll to position [2152, 0]
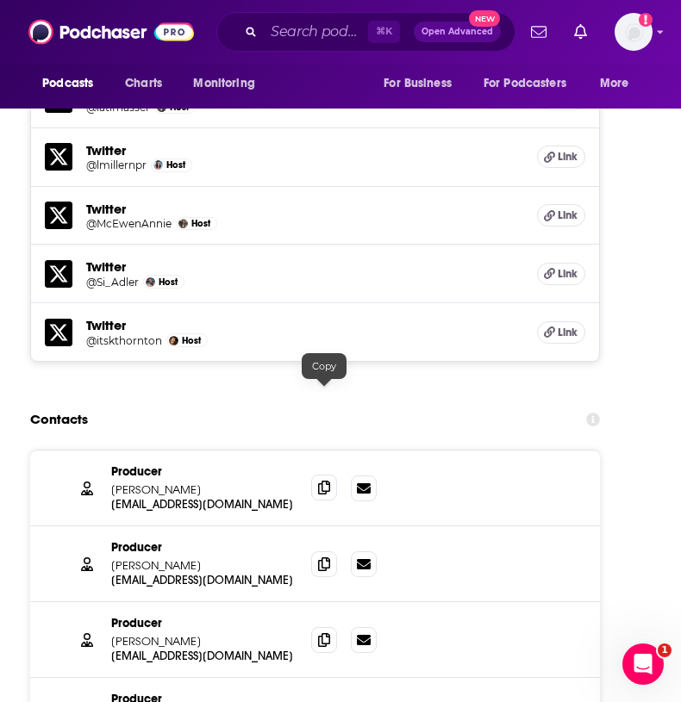
click at [327, 481] on icon at bounding box center [324, 488] width 12 height 14
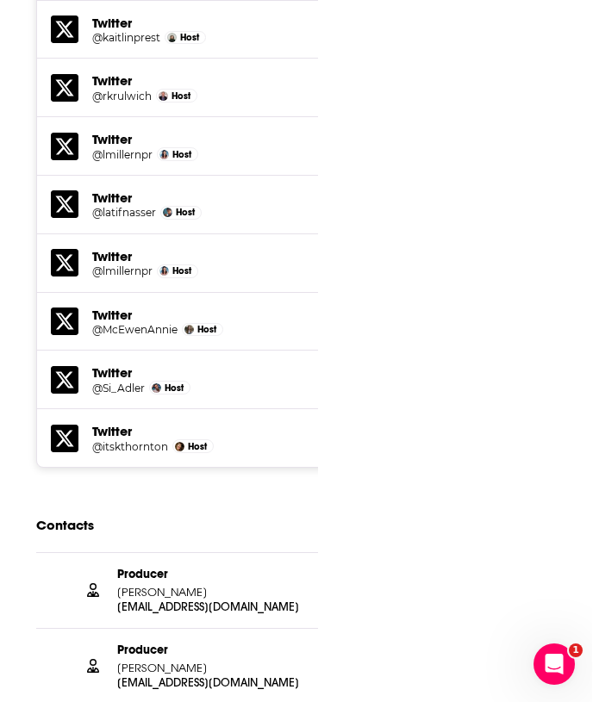
scroll to position [2134, 0]
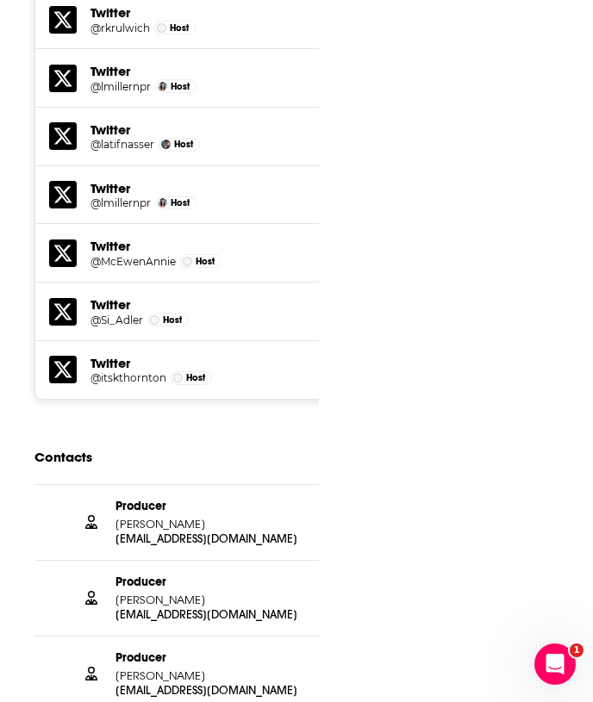
click at [321, 584] on span at bounding box center [328, 597] width 26 height 26
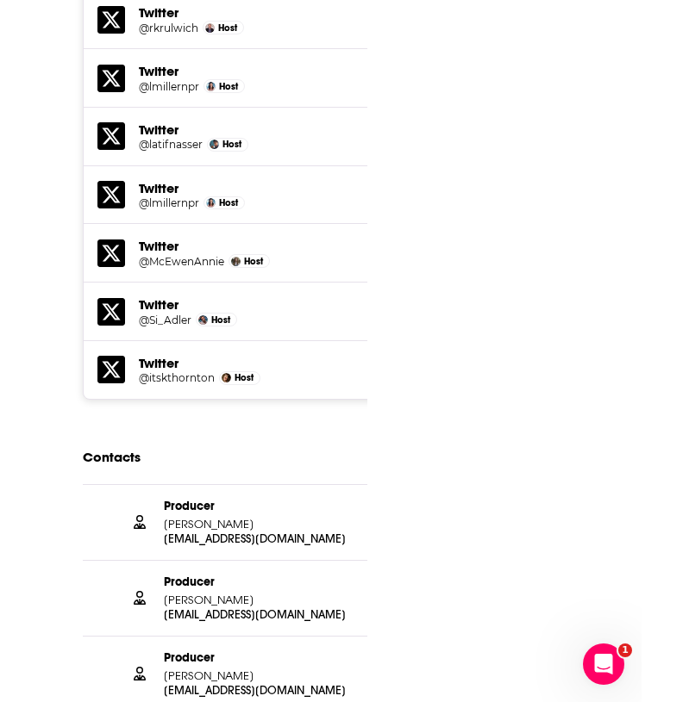
scroll to position [2226, 0]
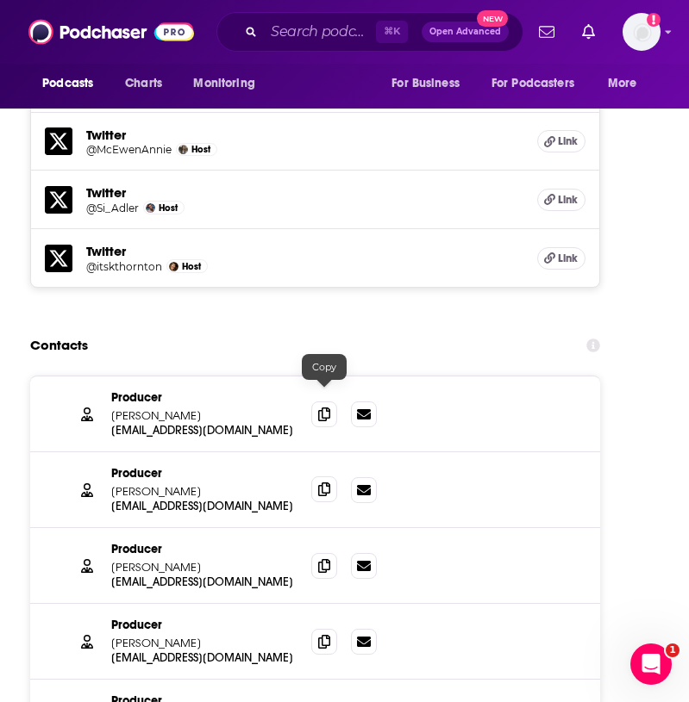
click at [322, 483] on icon at bounding box center [324, 490] width 12 height 14
click at [327, 634] on icon at bounding box center [324, 641] width 12 height 14
